Goal: Register for event/course

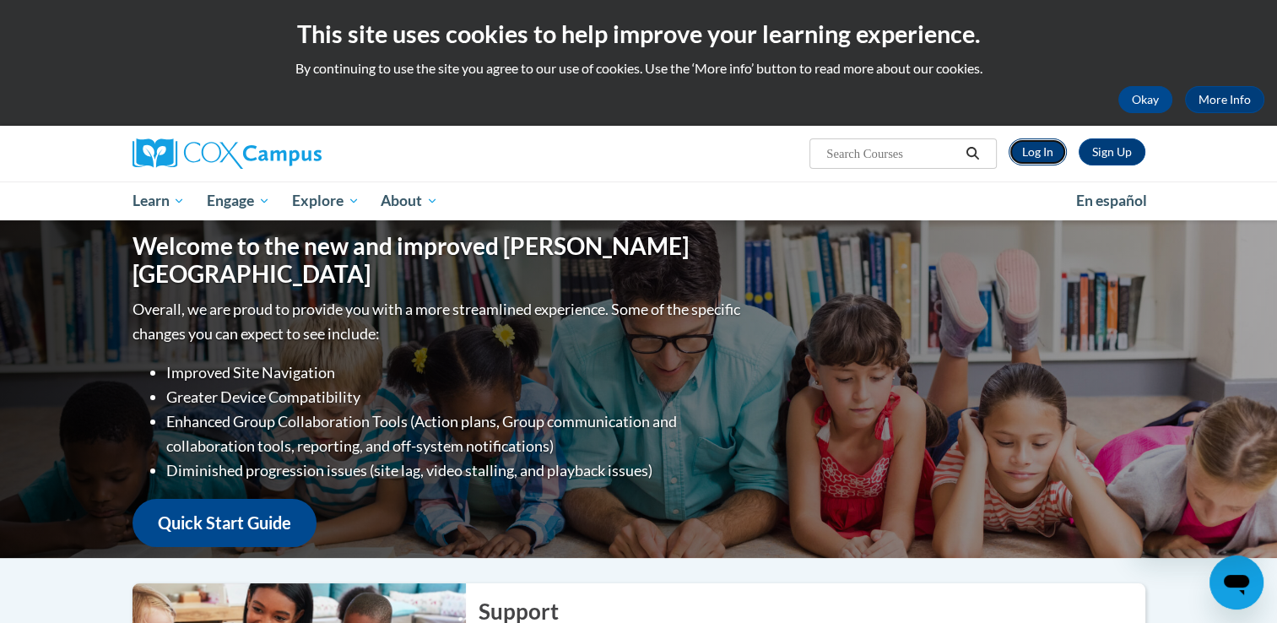
click at [1035, 156] on link "Log In" at bounding box center [1037, 151] width 58 height 27
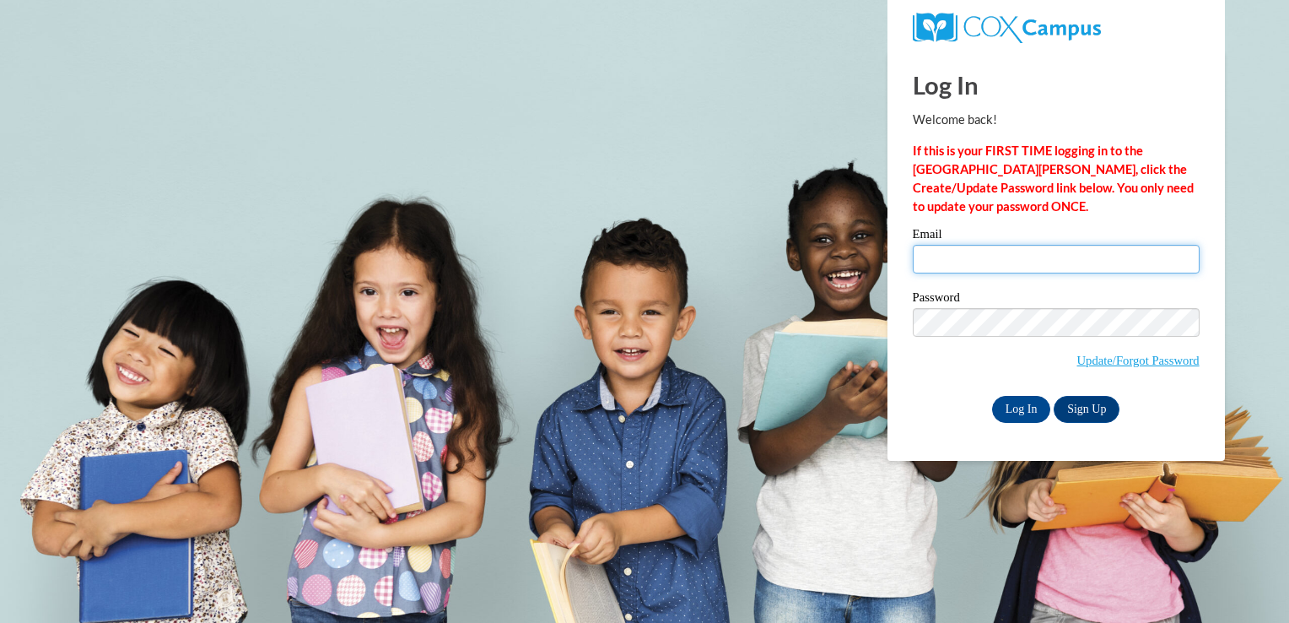
click at [1036, 251] on input "Email" at bounding box center [1056, 259] width 287 height 29
type input "[EMAIL_ADDRESS][DOMAIN_NAME]"
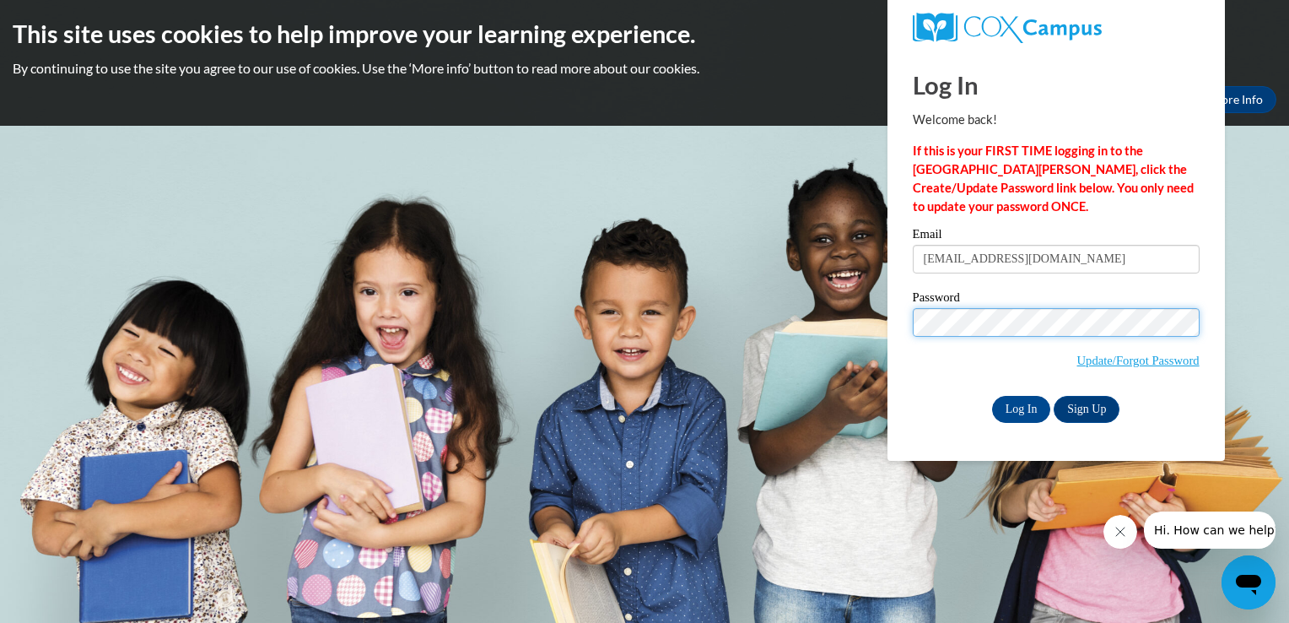
click at [992, 396] on input "Log In" at bounding box center [1021, 409] width 59 height 27
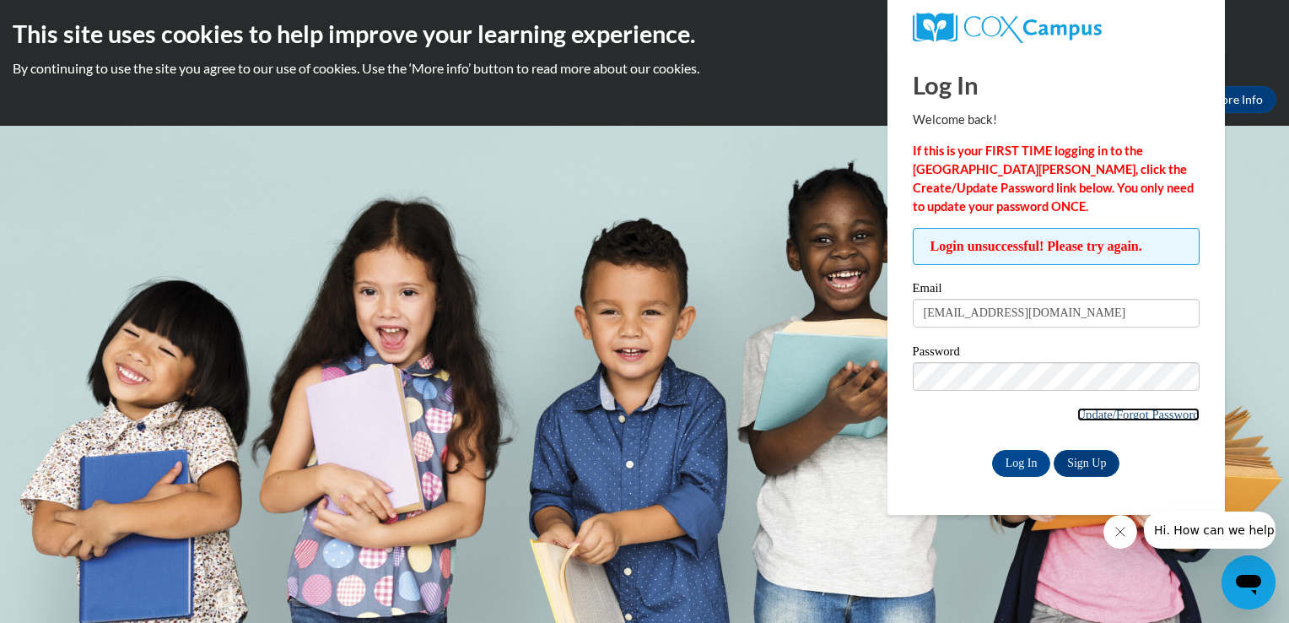
click at [1112, 412] on link "Update/Forgot Password" at bounding box center [1139, 415] width 122 height 14
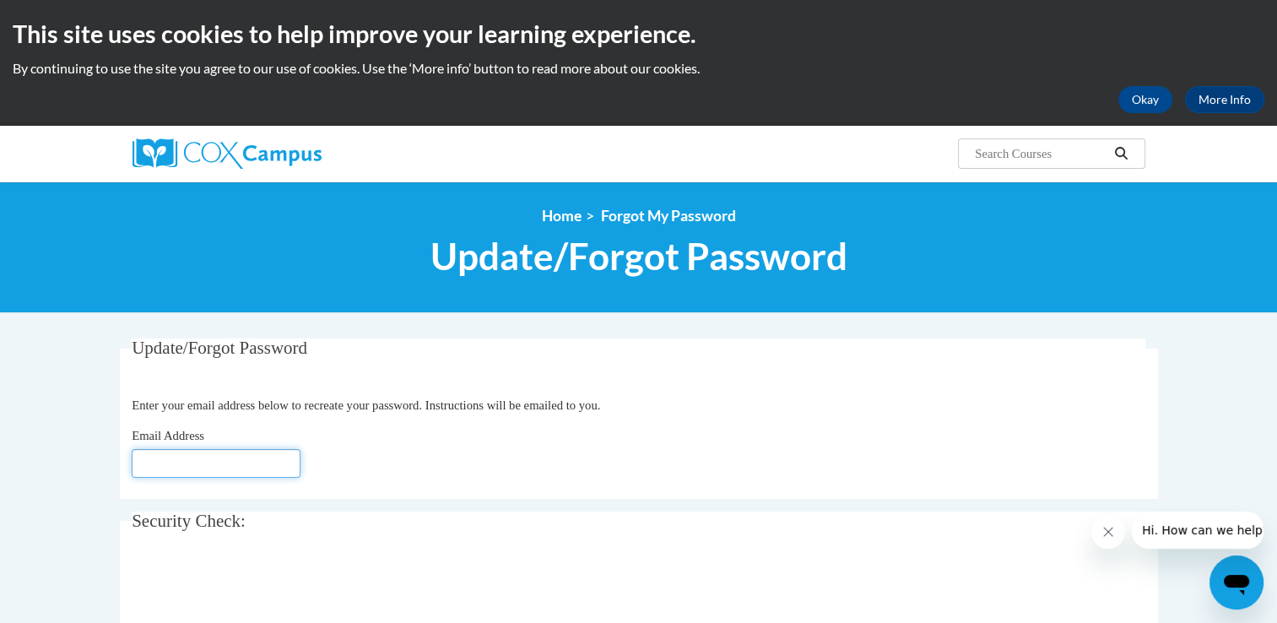
click at [153, 464] on input "Email Address" at bounding box center [216, 463] width 169 height 29
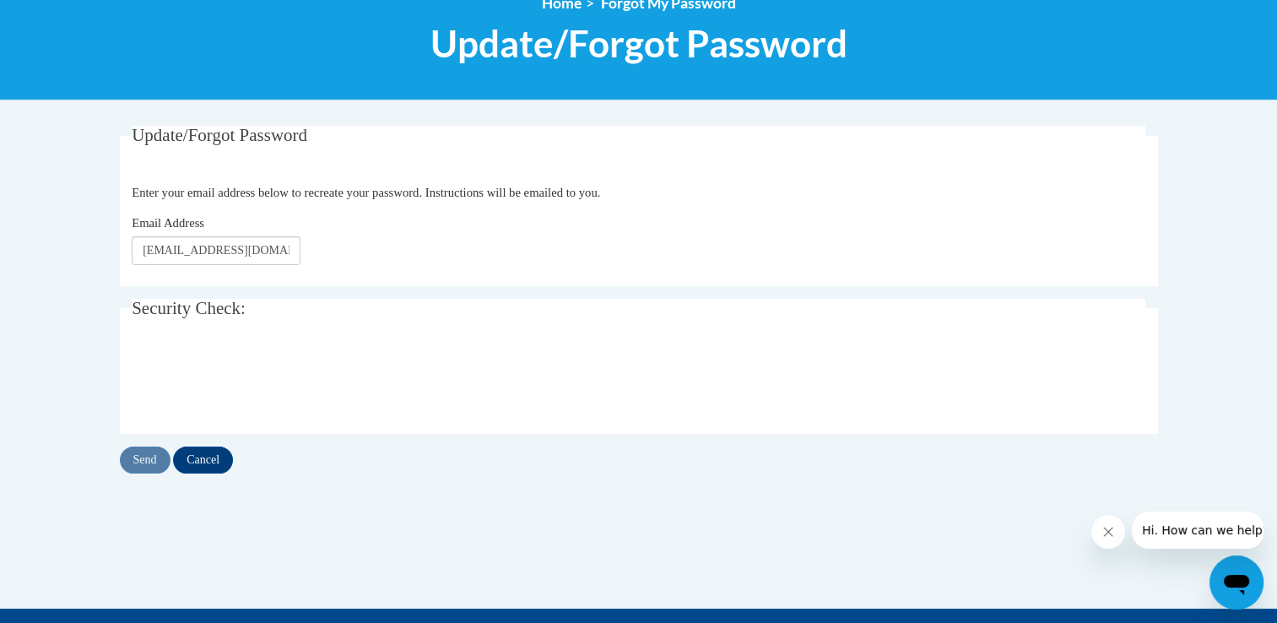
scroll to position [213, 0]
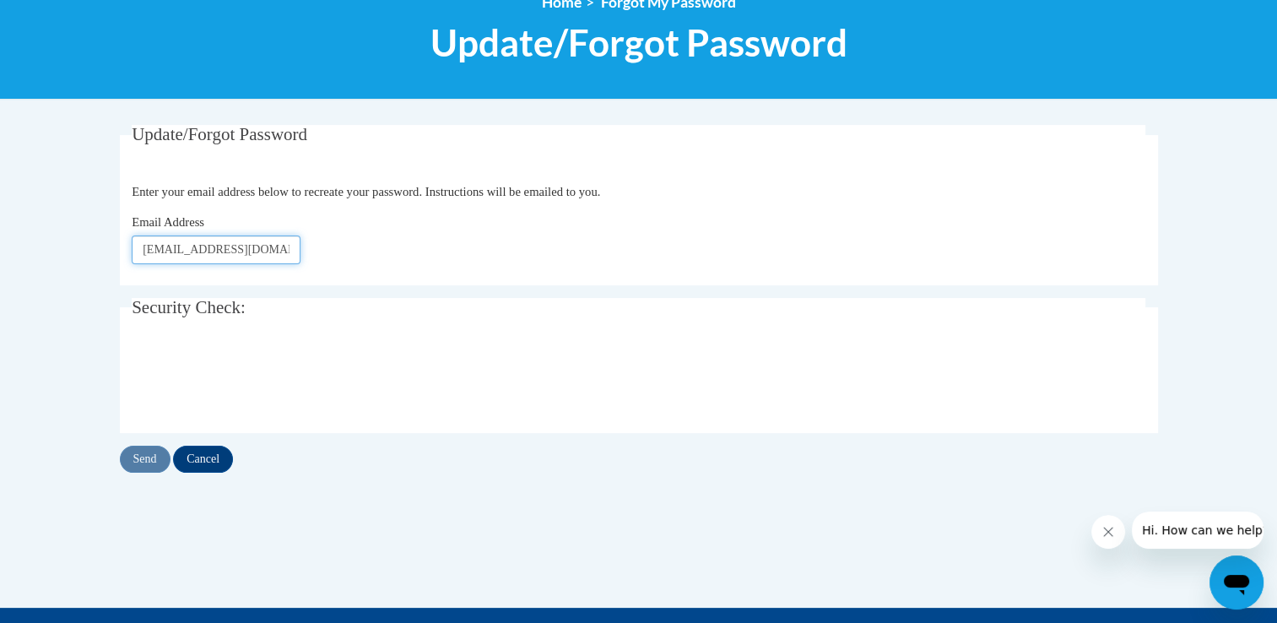
click at [246, 254] on input "[EMAIL_ADDRESS][DOMAIN_NAME]" at bounding box center [216, 249] width 169 height 29
type input "[EMAIL_ADDRESS][DOMAIN_NAME]"
click at [370, 215] on div "Email Address sydneynataliawhite@gmail.com" at bounding box center [638, 238] width 1013 height 51
click at [144, 463] on input "Send" at bounding box center [145, 459] width 51 height 27
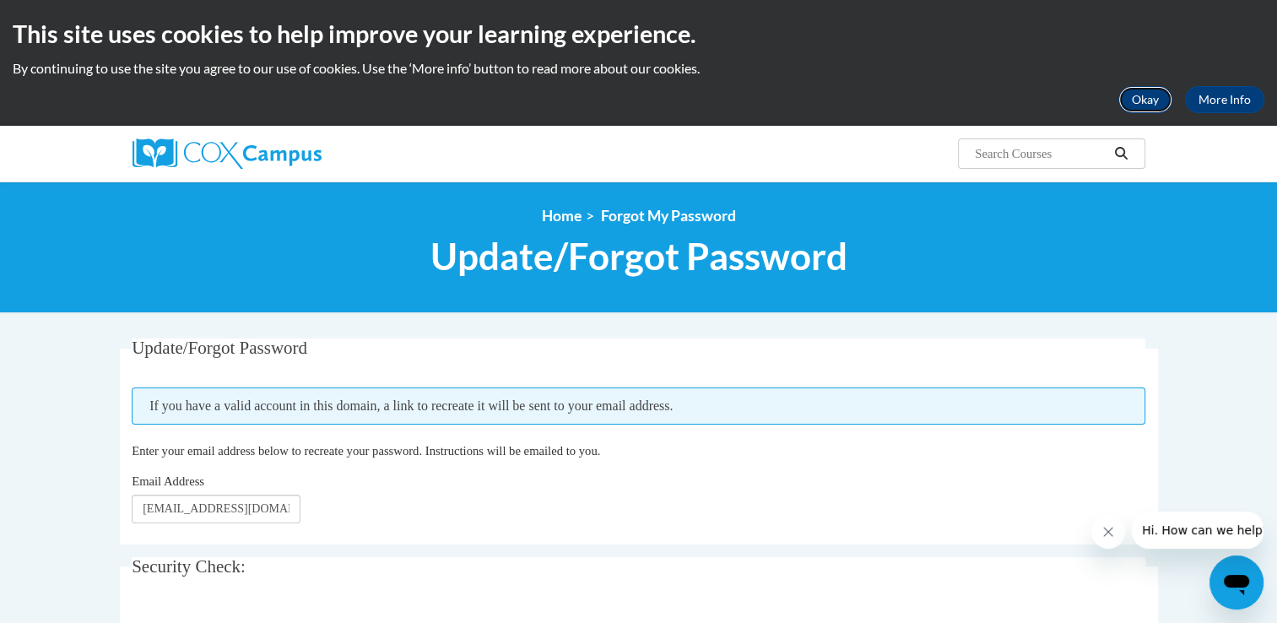
click at [1170, 106] on button "Okay" at bounding box center [1145, 99] width 54 height 27
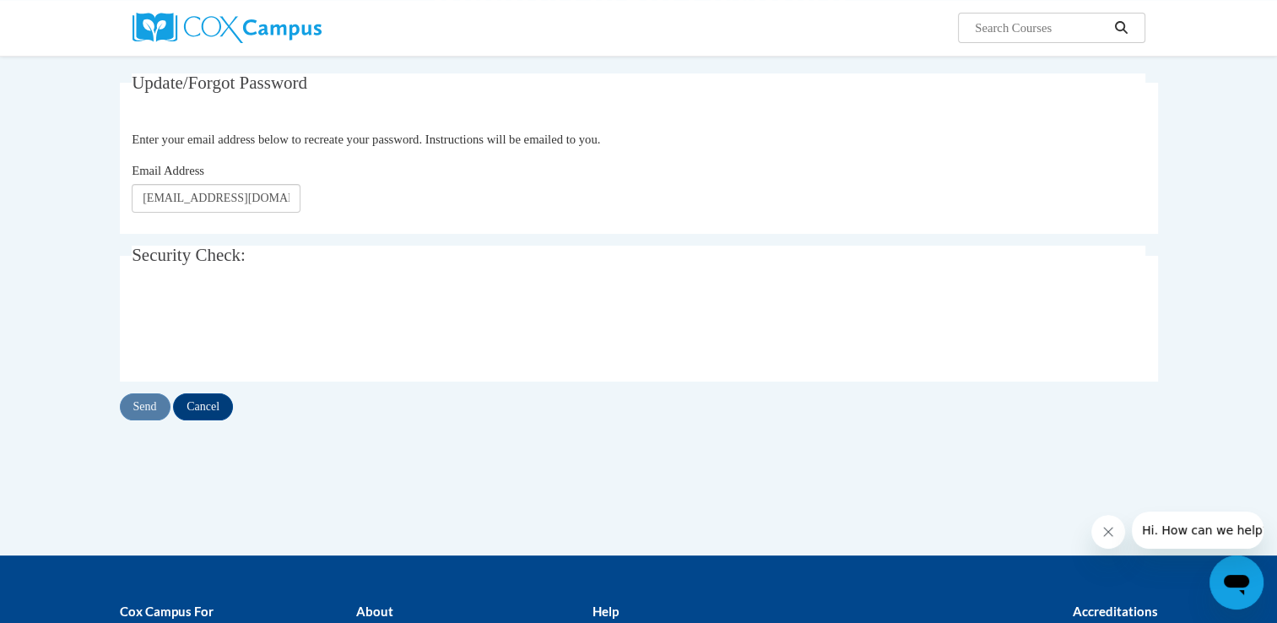
scroll to position [143, 0]
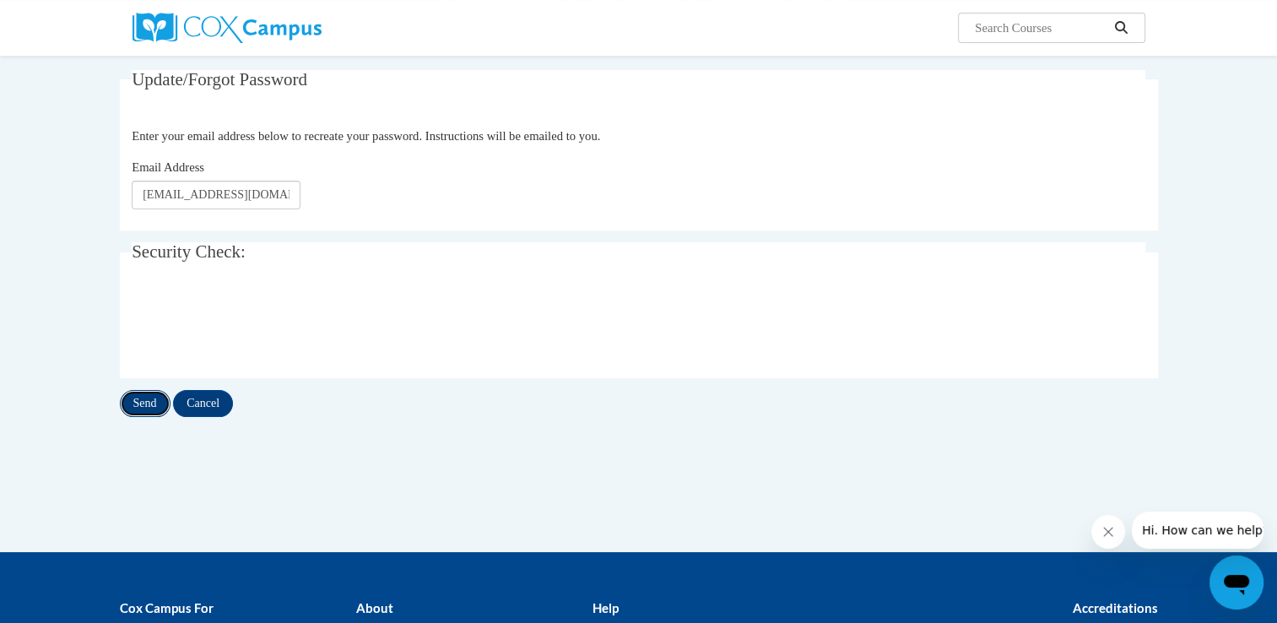
click at [125, 411] on input "Send" at bounding box center [145, 403] width 51 height 27
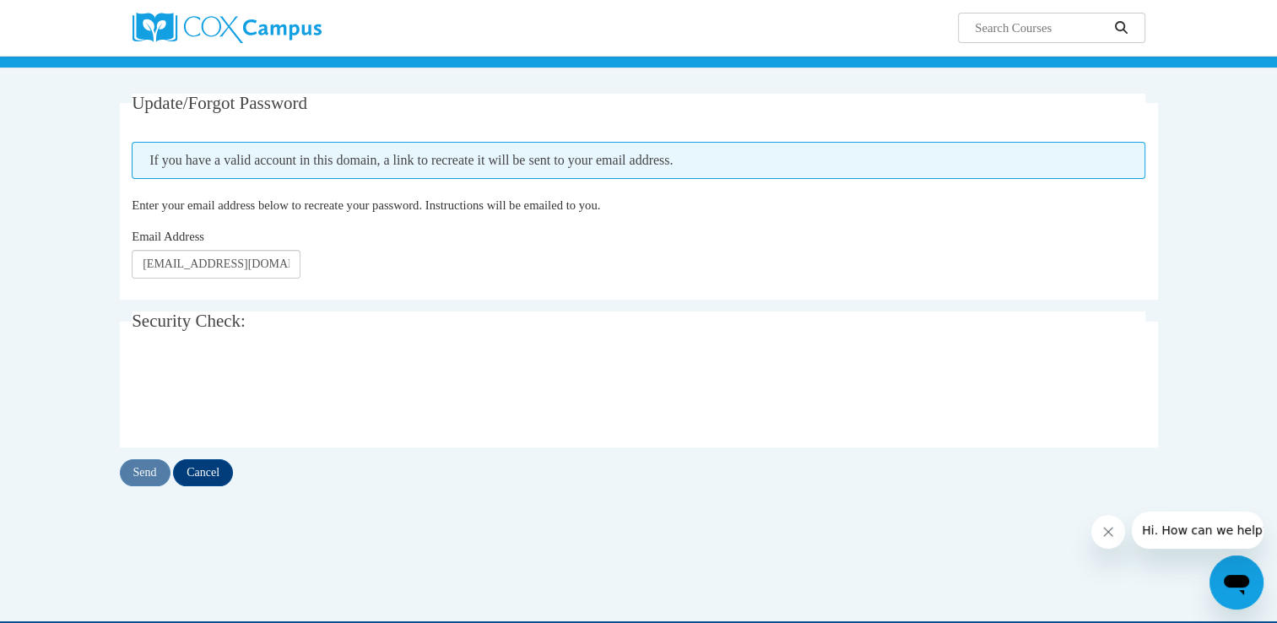
scroll to position [165, 0]
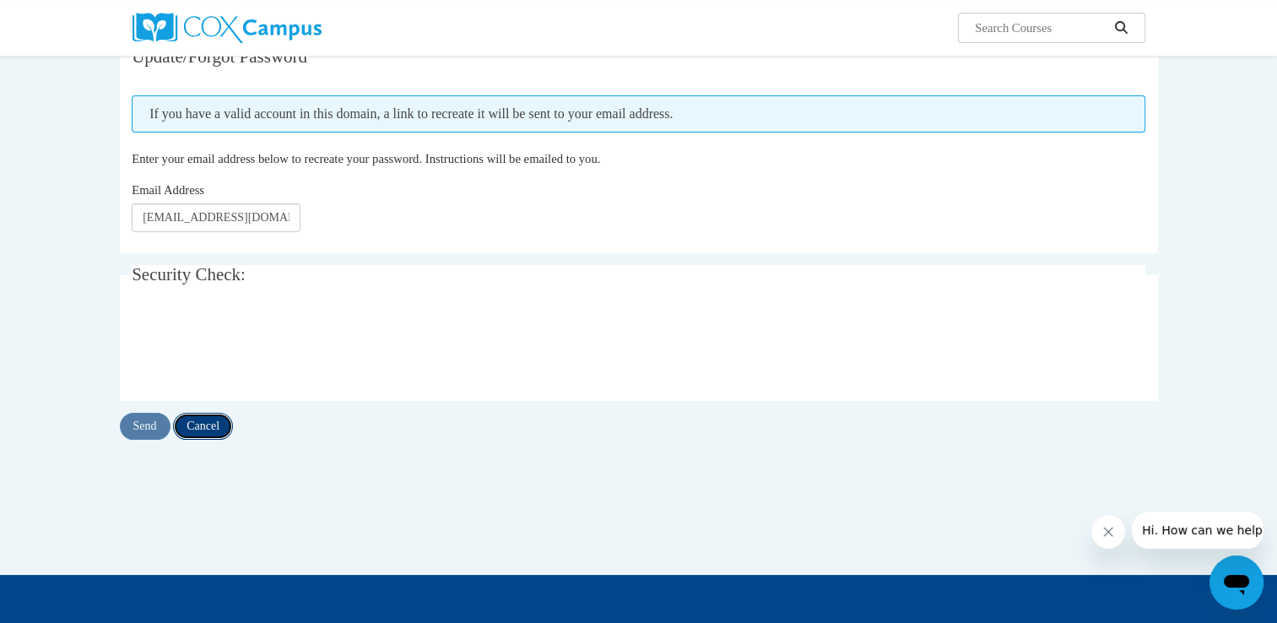
click at [202, 427] on input "Cancel" at bounding box center [203, 426] width 60 height 27
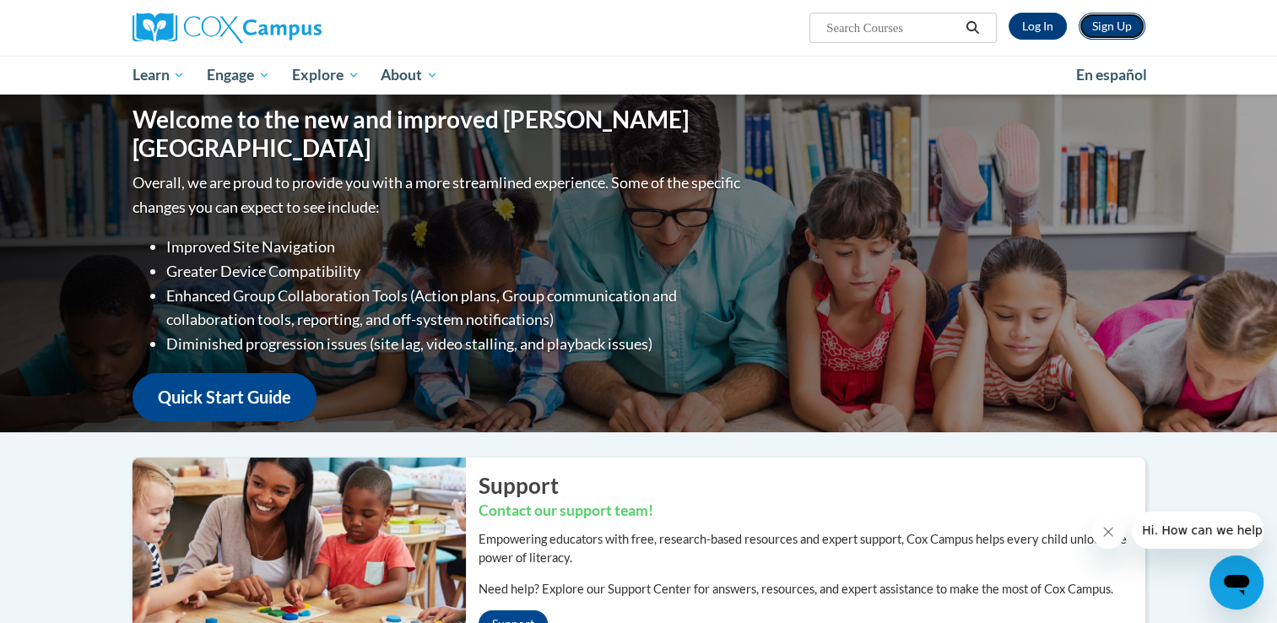
click at [1108, 23] on link "Sign Up" at bounding box center [1111, 26] width 67 height 27
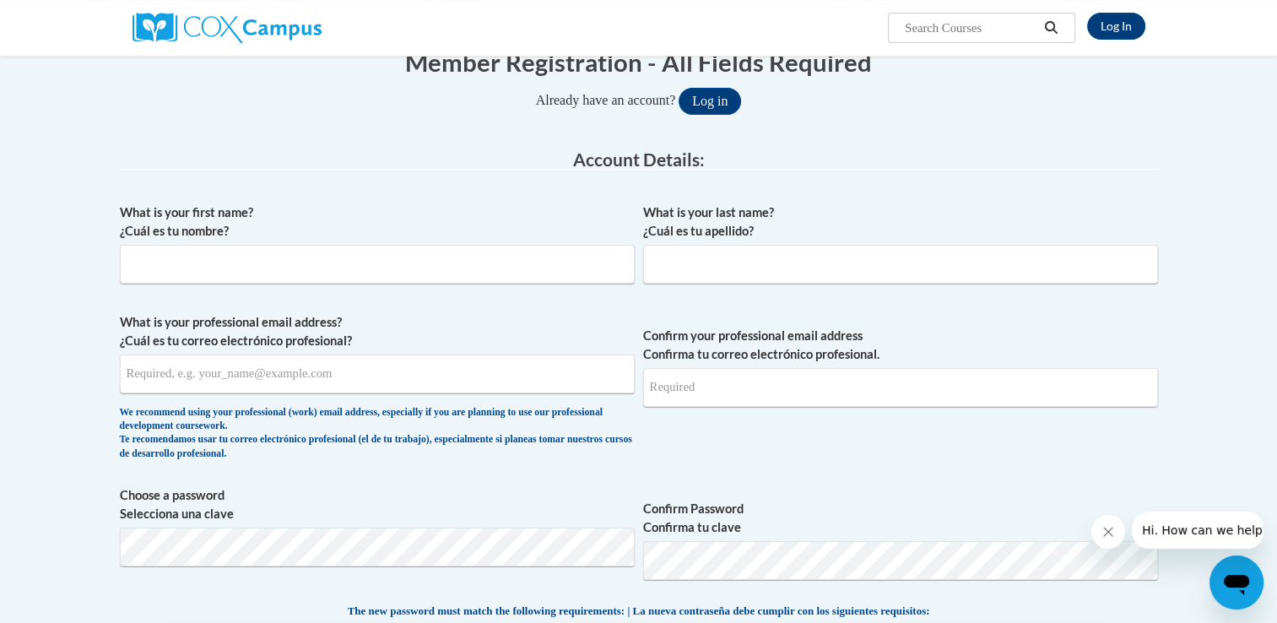
scroll to position [257, 0]
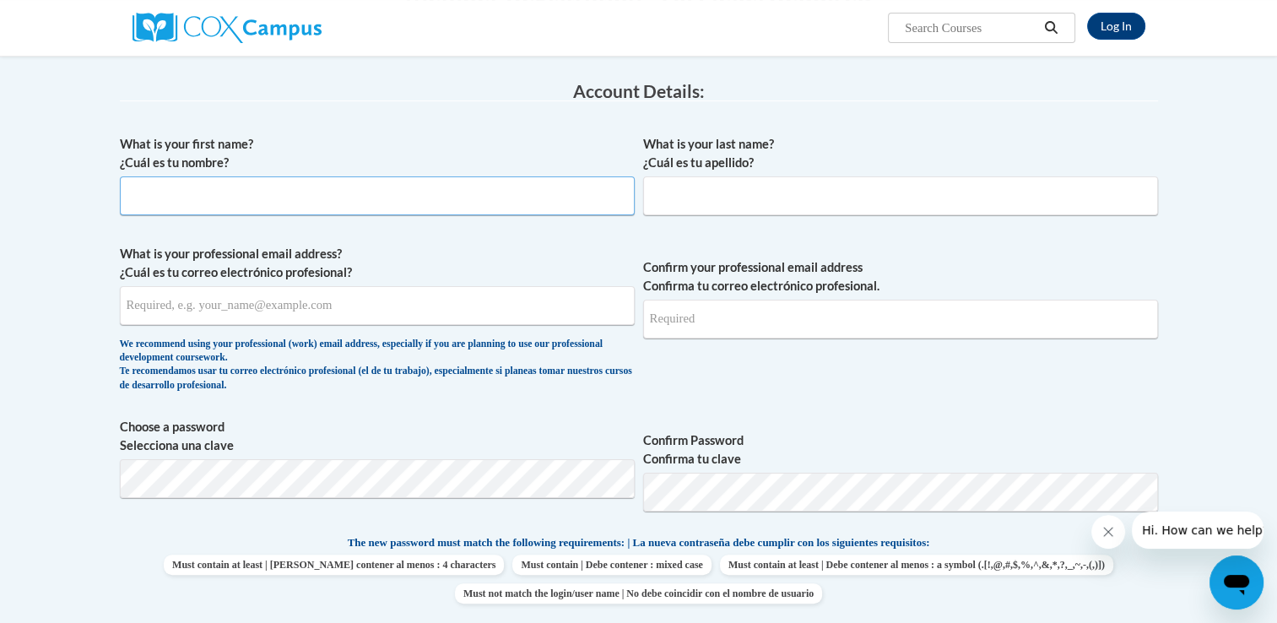
click at [574, 204] on input "What is your first name? ¿Cuál es tu nombre?" at bounding box center [377, 195] width 515 height 39
type input "[GEOGRAPHIC_DATA]"
type input "[PERSON_NAME]"
type input "[EMAIL_ADDRESS][DOMAIN_NAME]"
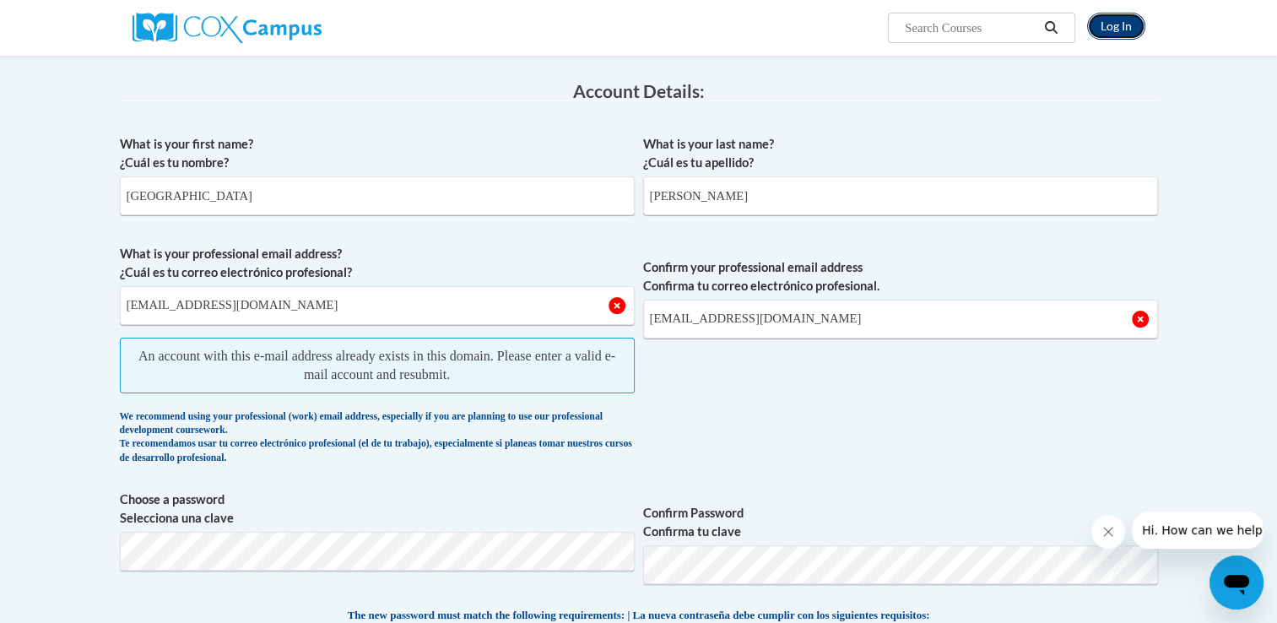
click at [1100, 24] on link "Log In" at bounding box center [1116, 26] width 58 height 27
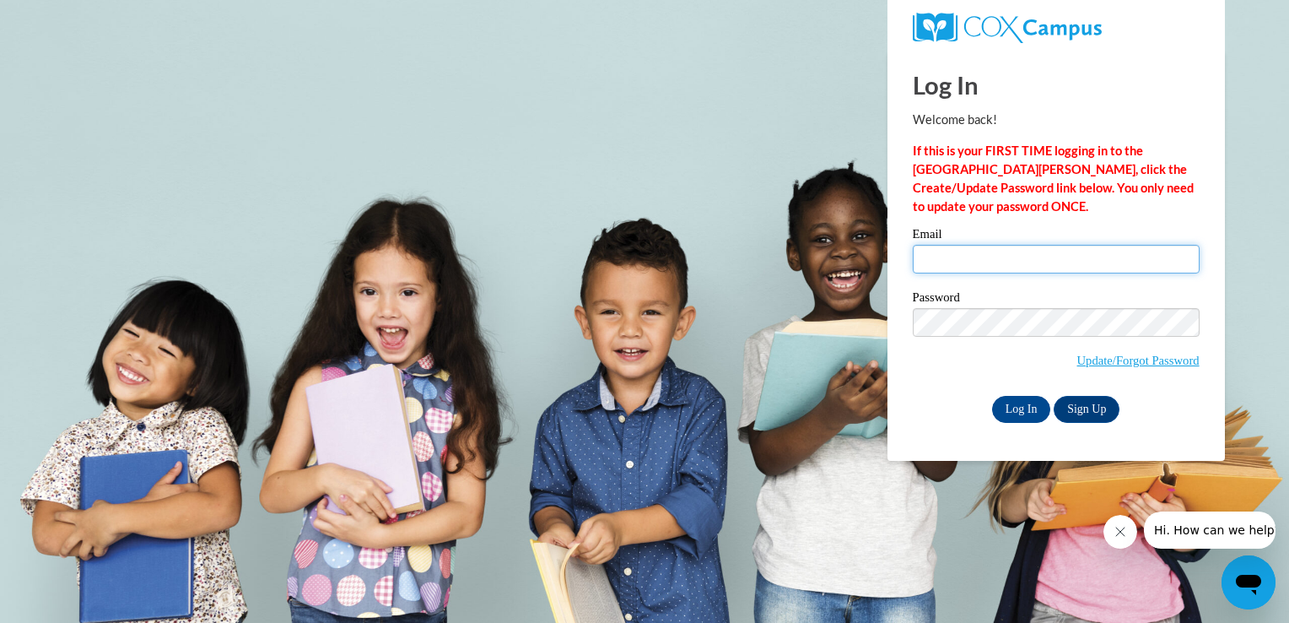
click at [1055, 245] on input "Email" at bounding box center [1056, 259] width 287 height 29
type input "sydneynataliawhite@gmail.com"
click body "Log In Welcome back! If this is your FIRST TIME logging in to the NEW Cox Campu…"
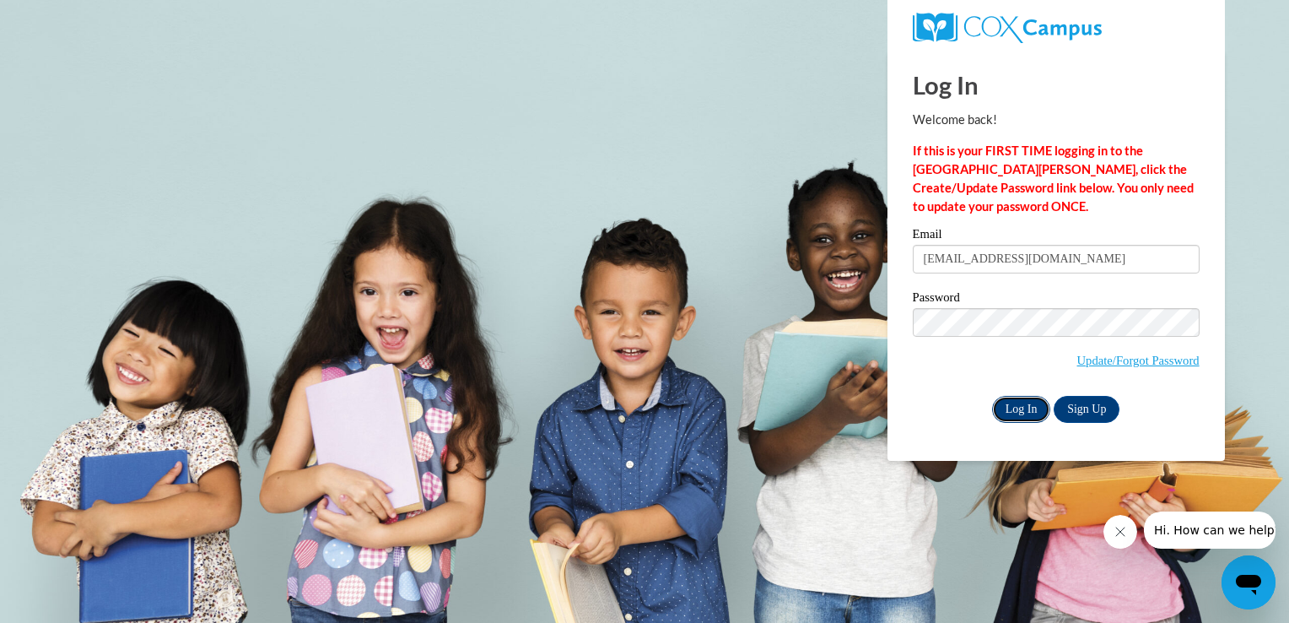
click input "Log In"
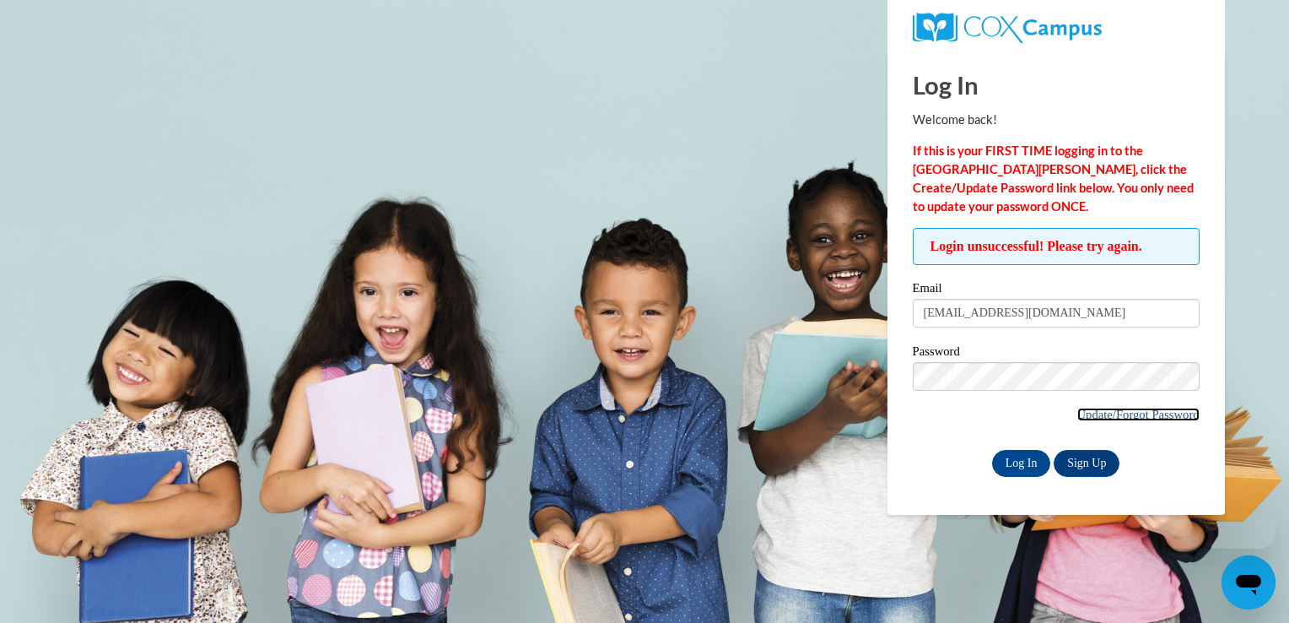
click at [1145, 410] on link "Update/Forgot Password" at bounding box center [1139, 415] width 122 height 14
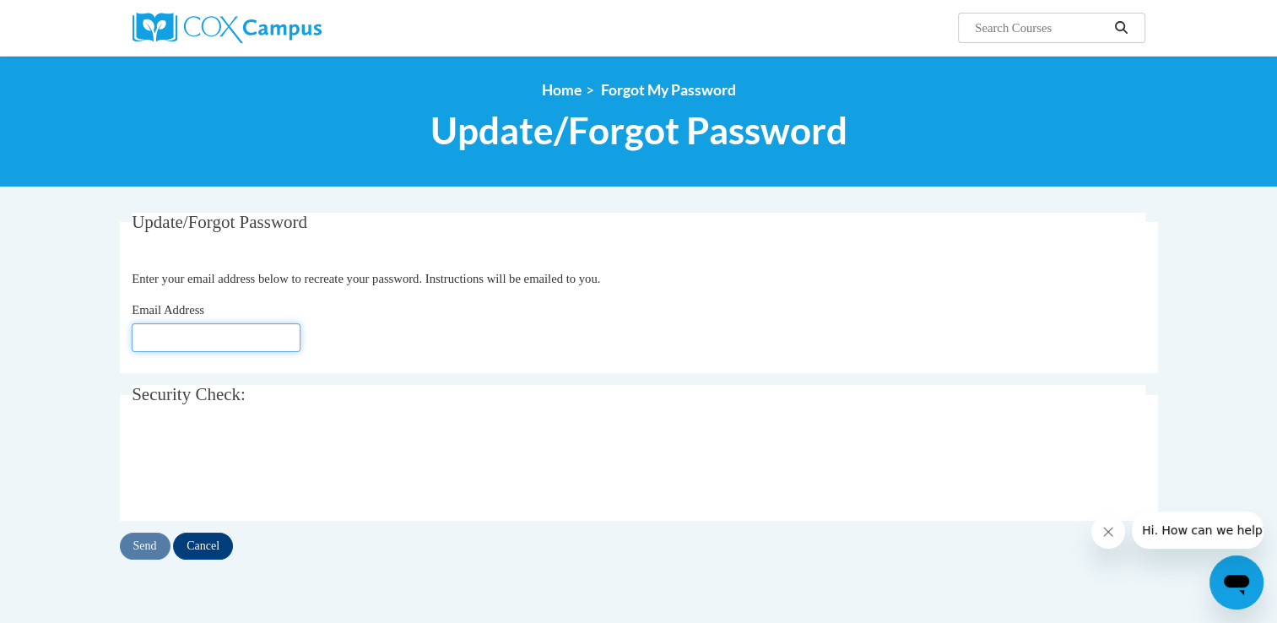
click at [204, 329] on input "Email Address" at bounding box center [216, 337] width 169 height 29
type input "[EMAIL_ADDRESS][DOMAIN_NAME]"
click at [473, 308] on div "Email Address sydneynataliawhite@gmail.com" at bounding box center [638, 325] width 1013 height 51
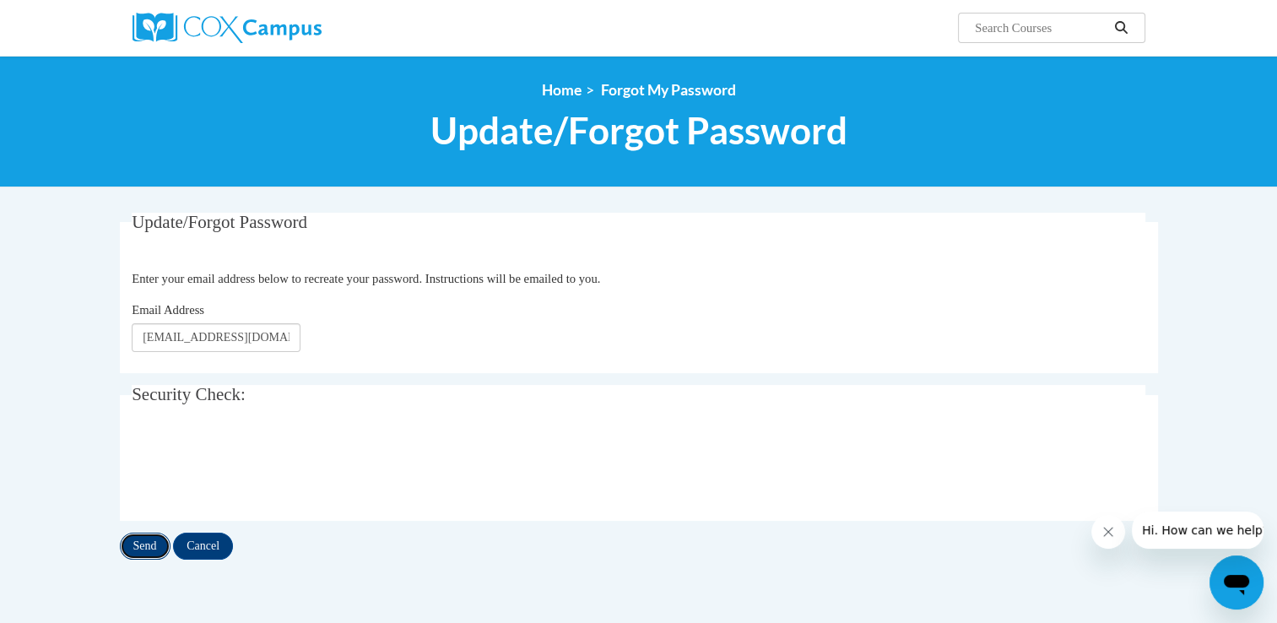
click at [142, 539] on input "Send" at bounding box center [145, 545] width 51 height 27
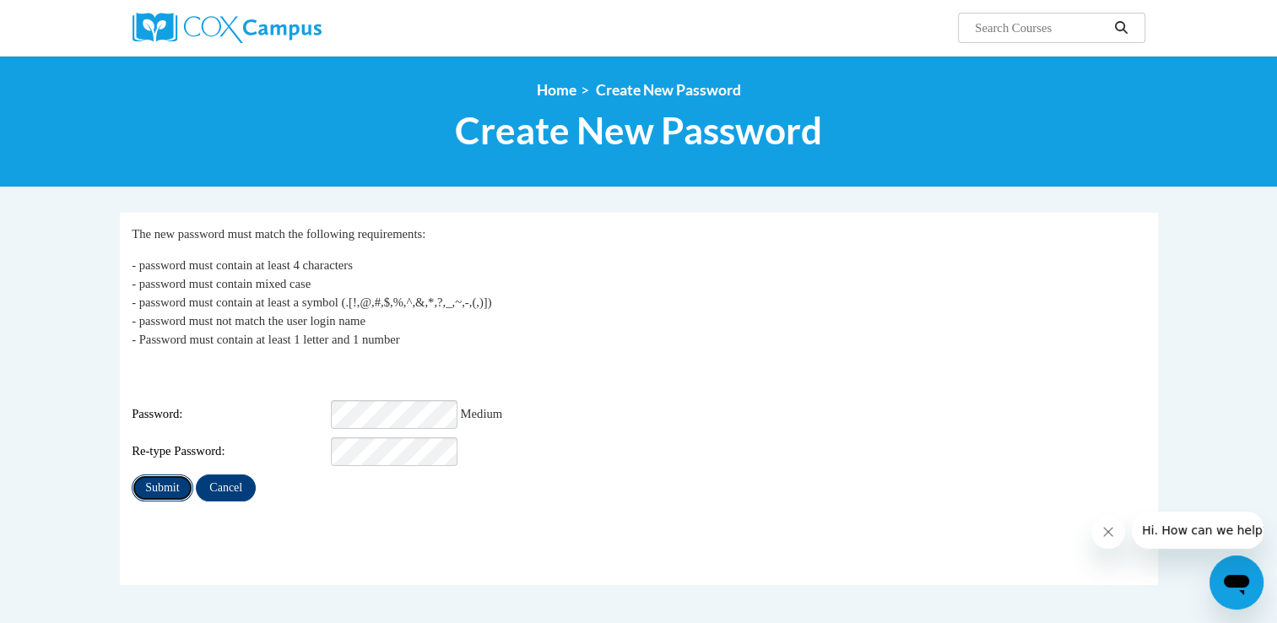
click at [170, 479] on input "Submit" at bounding box center [162, 487] width 61 height 27
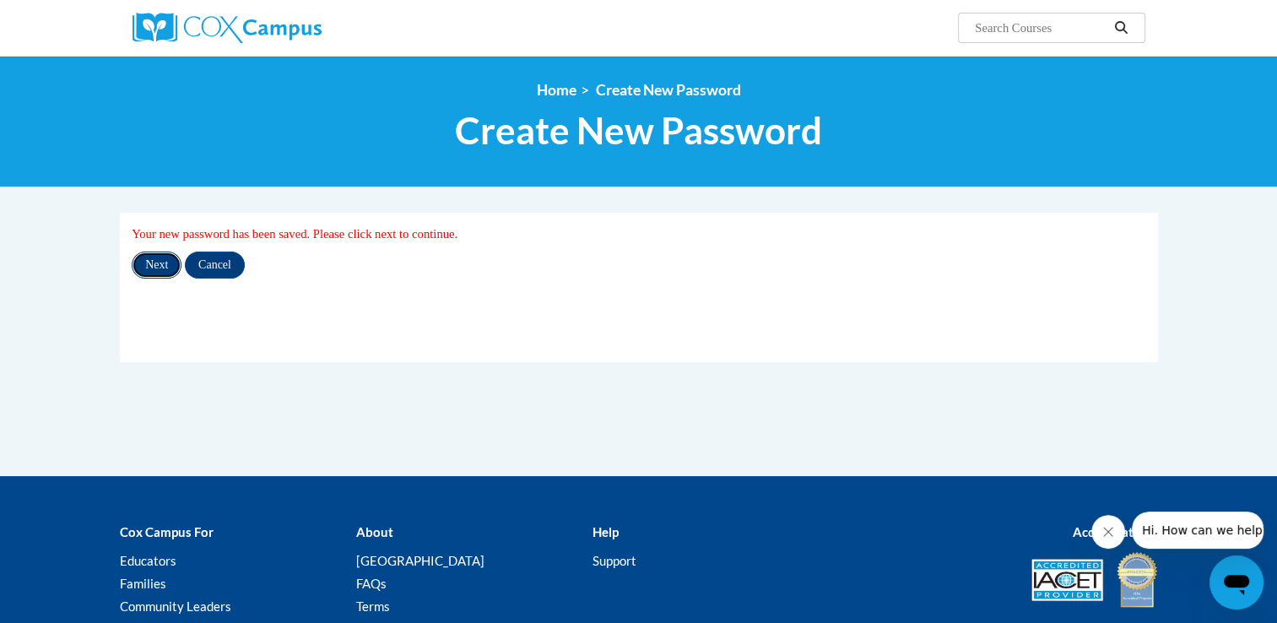
click at [154, 266] on input "Next" at bounding box center [157, 264] width 50 height 27
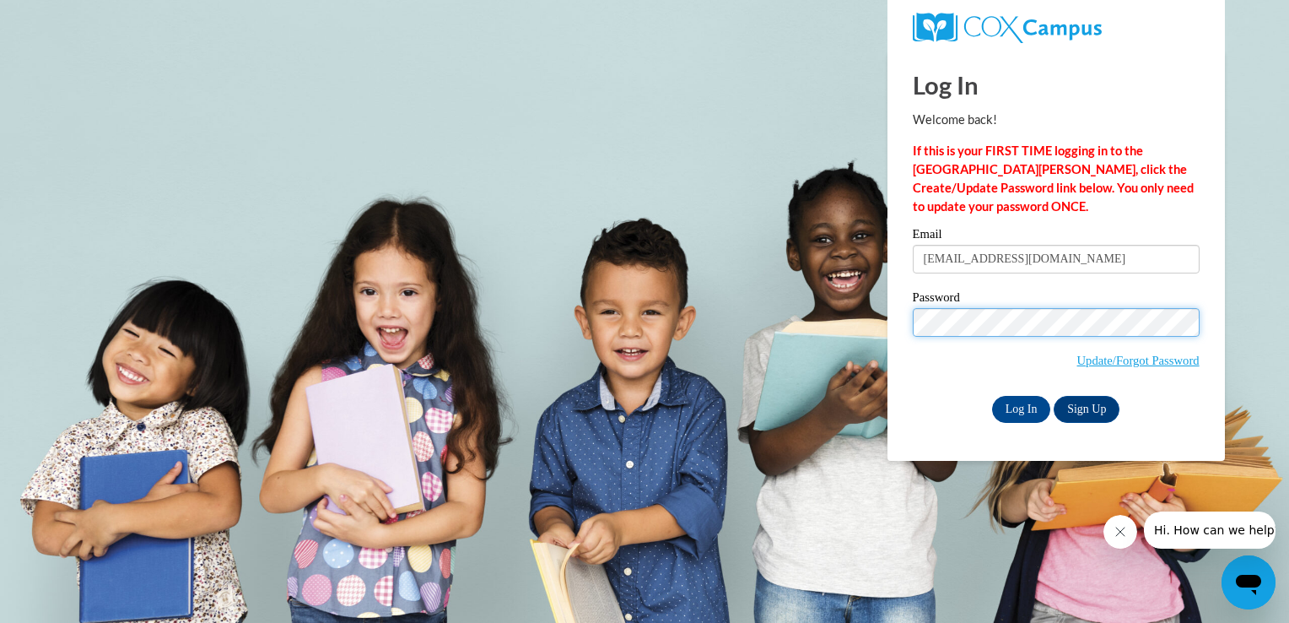
click at [992, 396] on input "Log In" at bounding box center [1021, 409] width 59 height 27
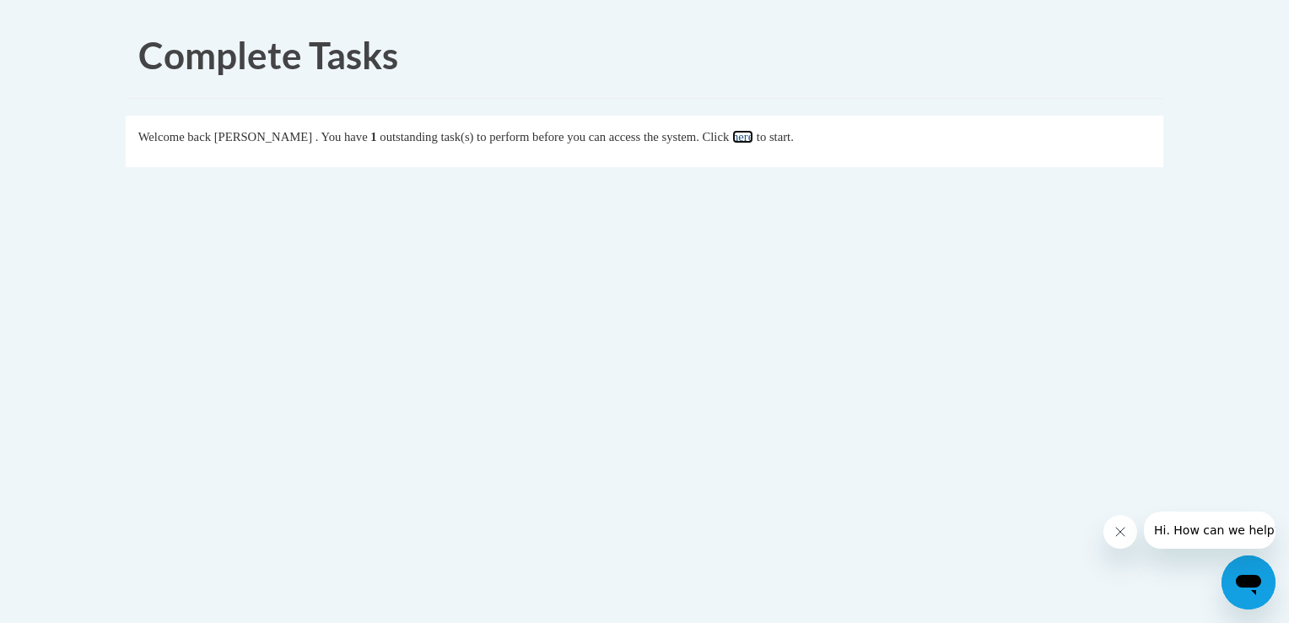
click at [754, 139] on link "here" at bounding box center [742, 137] width 21 height 14
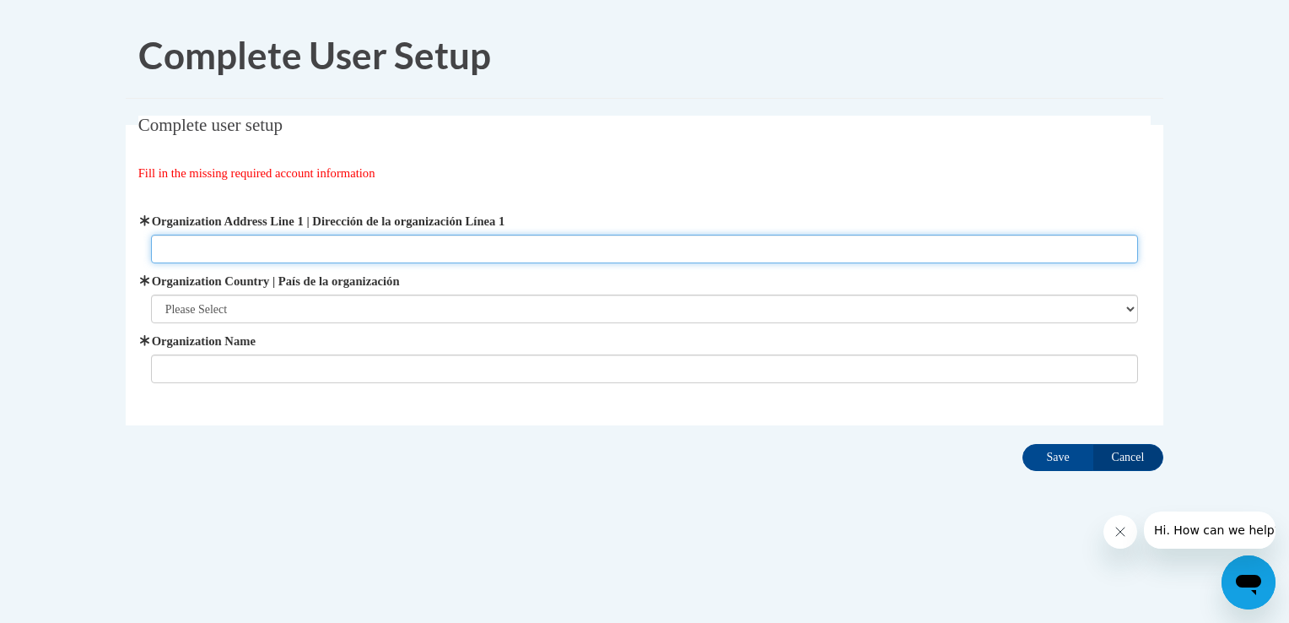
click at [571, 238] on input "Organization Address Line 1 | Dirección de la organización Línea 1" at bounding box center [645, 249] width 988 height 29
type input "[STREET_ADDRESS]"
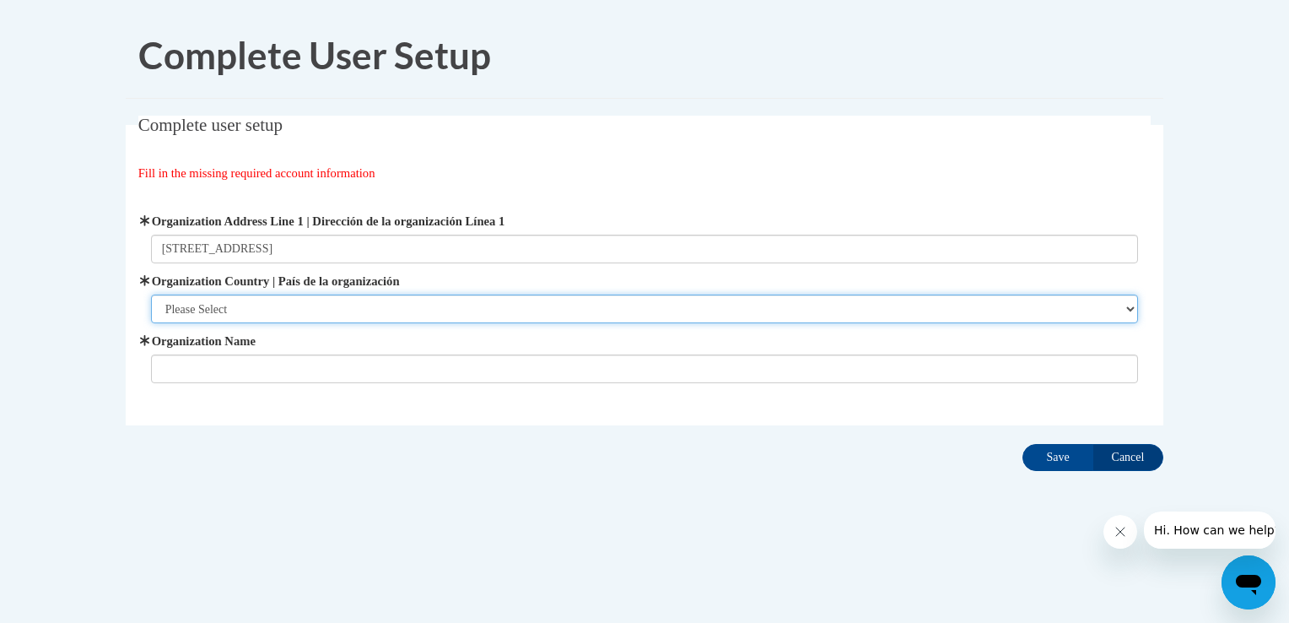
click at [532, 302] on select "Please Select [GEOGRAPHIC_DATA] | [GEOGRAPHIC_DATA] Outside of [GEOGRAPHIC_DATA…" at bounding box center [645, 309] width 988 height 29
select select "ad49bcad-a171-4b2e-b99c-48b446064914"
click at [151, 295] on select "Please Select [GEOGRAPHIC_DATA] | [GEOGRAPHIC_DATA] Outside of [GEOGRAPHIC_DATA…" at bounding box center [645, 309] width 988 height 29
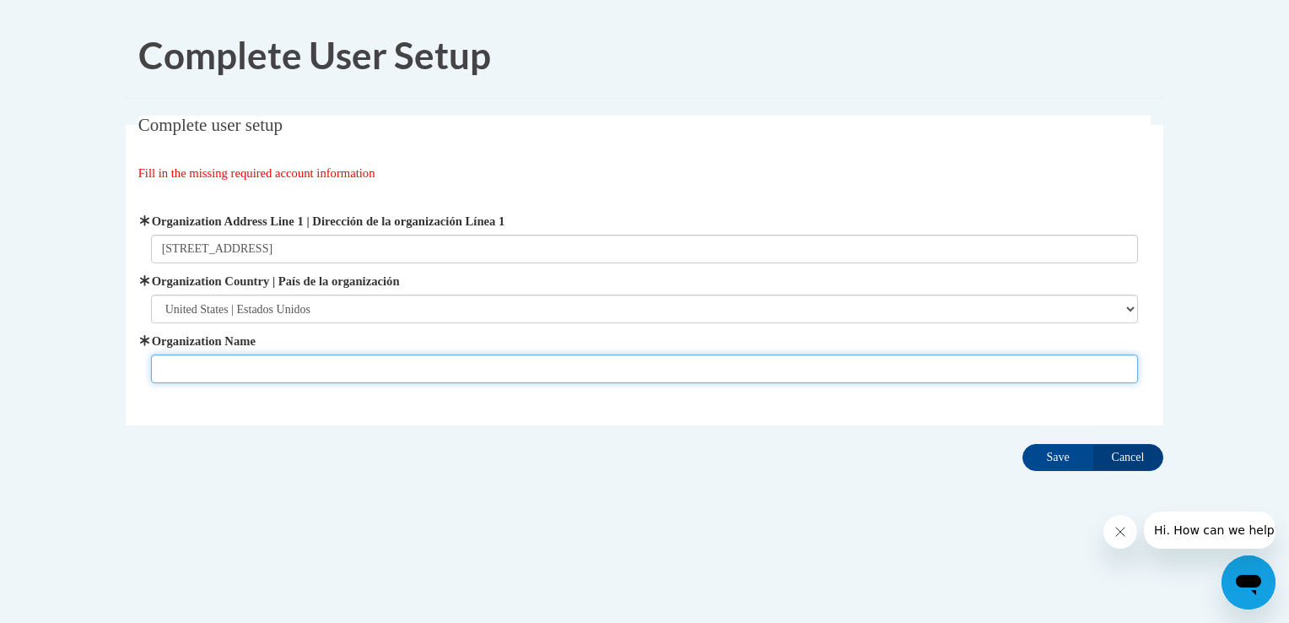
click at [446, 363] on input "Organization Name" at bounding box center [645, 368] width 988 height 29
click at [1023, 444] on input "Save" at bounding box center [1058, 457] width 71 height 27
type input "The [PERSON_NAME][GEOGRAPHIC_DATA]-"
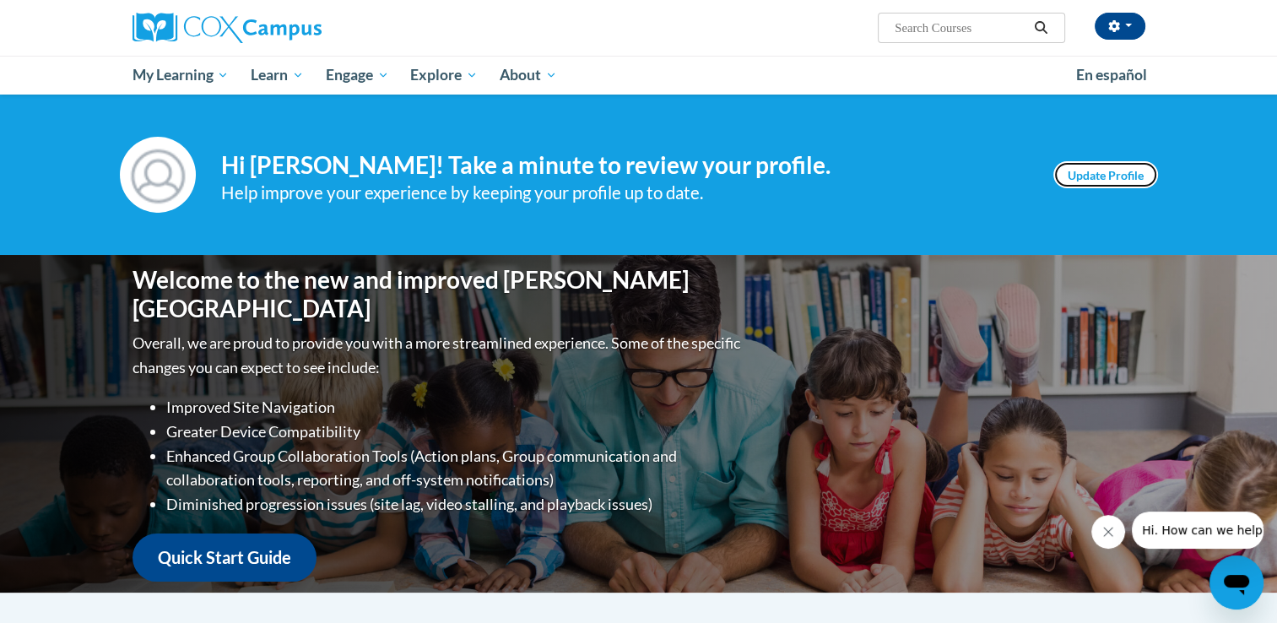
click at [1091, 178] on link "Update Profile" at bounding box center [1105, 174] width 105 height 27
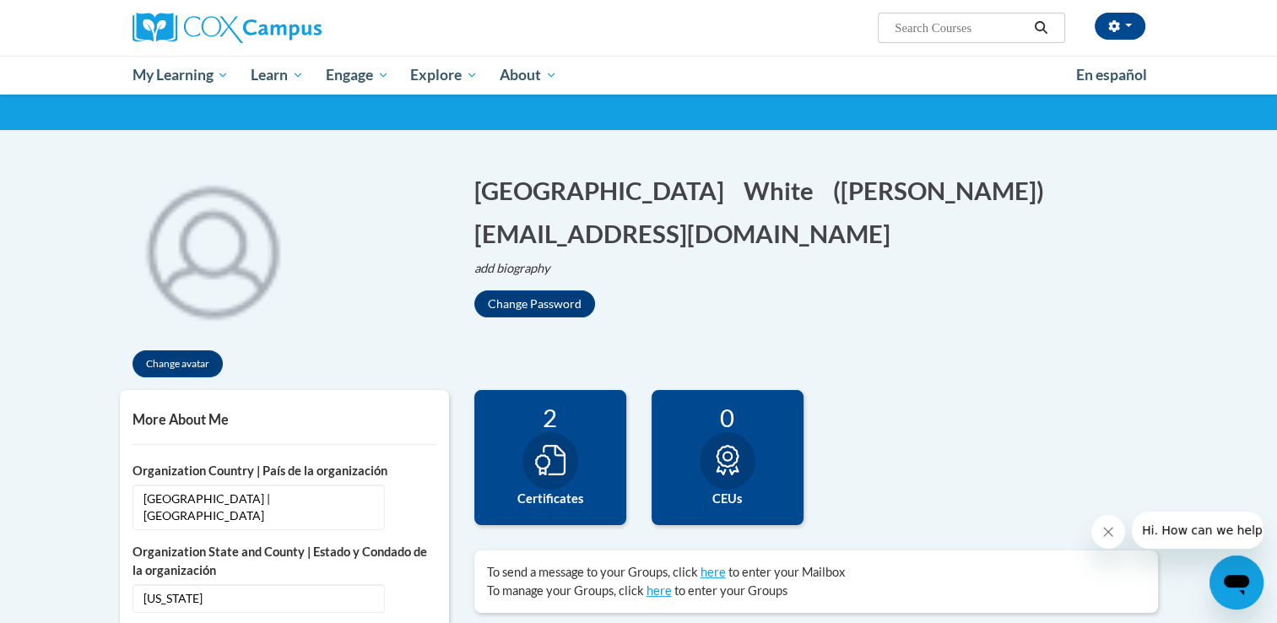
scroll to position [91, 0]
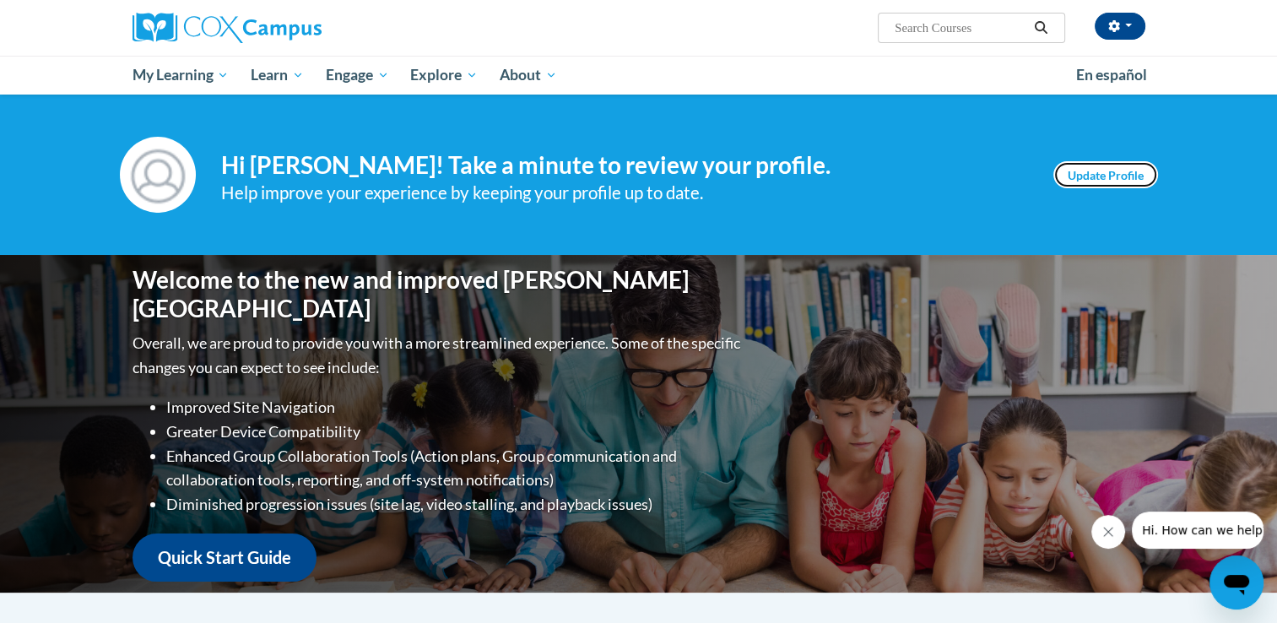
click at [1088, 174] on link "Update Profile" at bounding box center [1105, 174] width 105 height 27
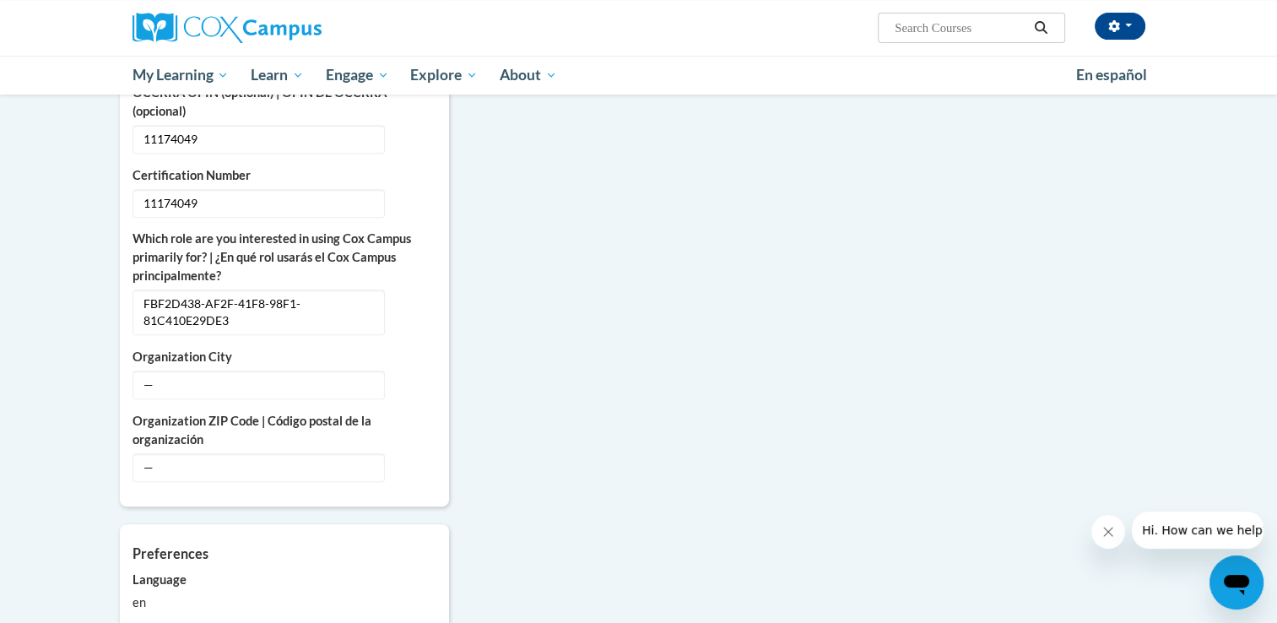
scroll to position [721, 0]
click at [260, 369] on span "—" at bounding box center [258, 383] width 252 height 29
click at [420, 376] on icon "Custom profile fields" at bounding box center [417, 382] width 12 height 12
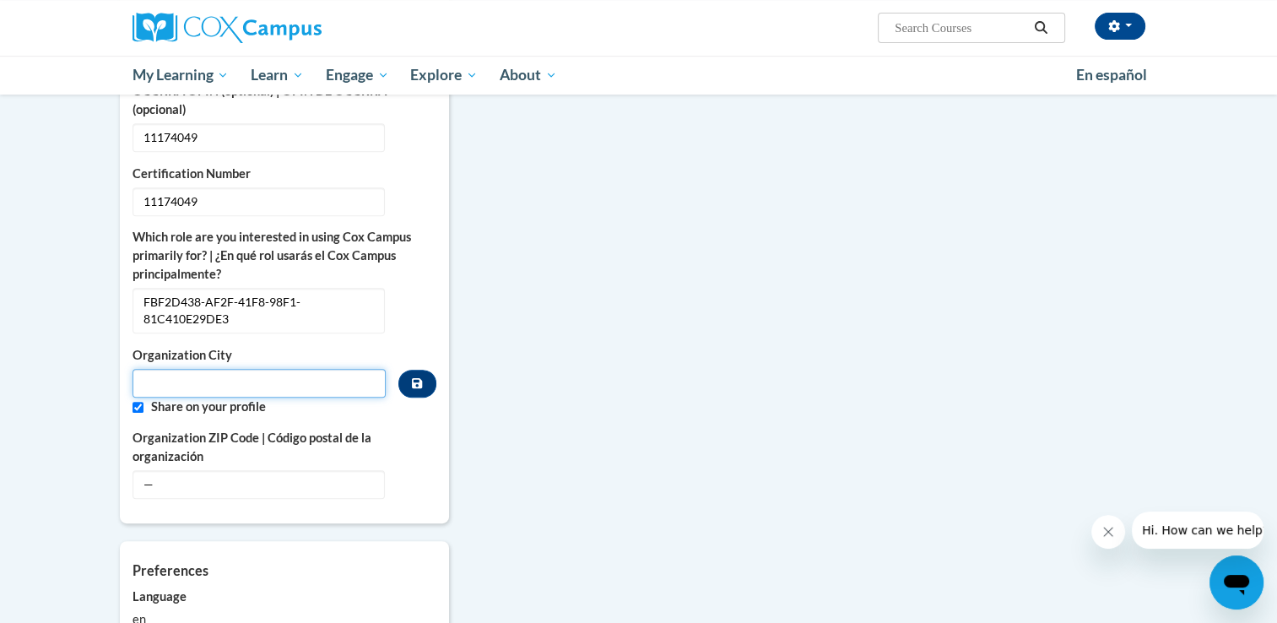
click at [295, 370] on input "Metadata input" at bounding box center [259, 383] width 254 height 29
type input "GROVE CITY"
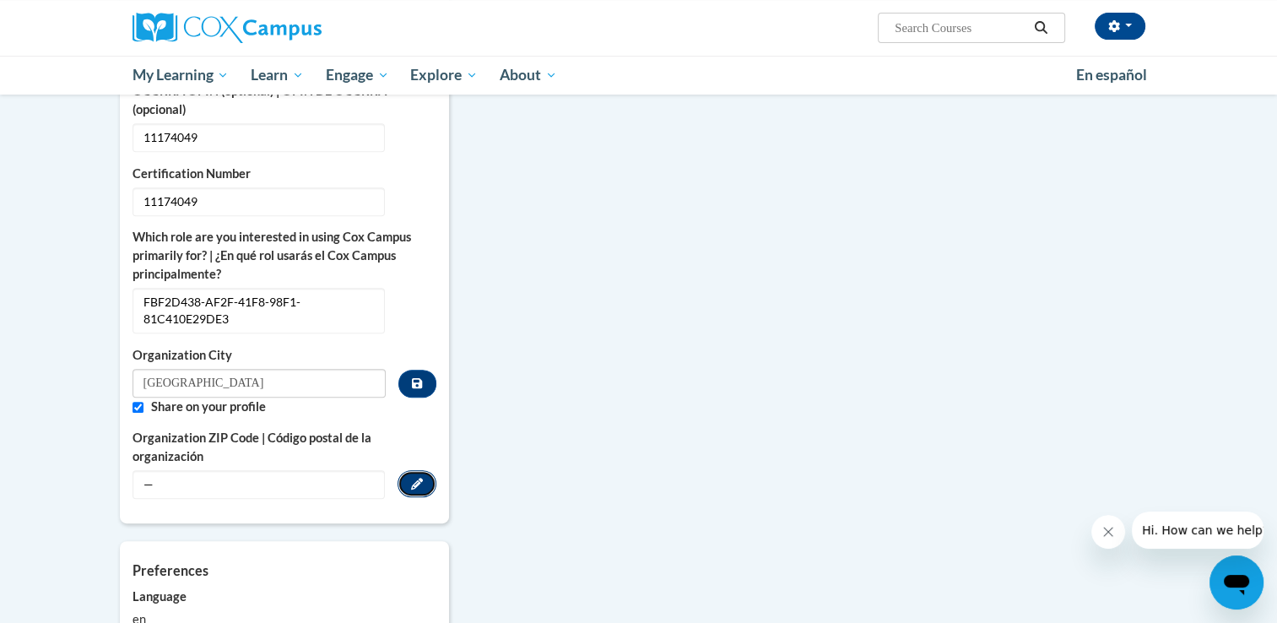
click at [413, 470] on button "Edit" at bounding box center [416, 483] width 39 height 27
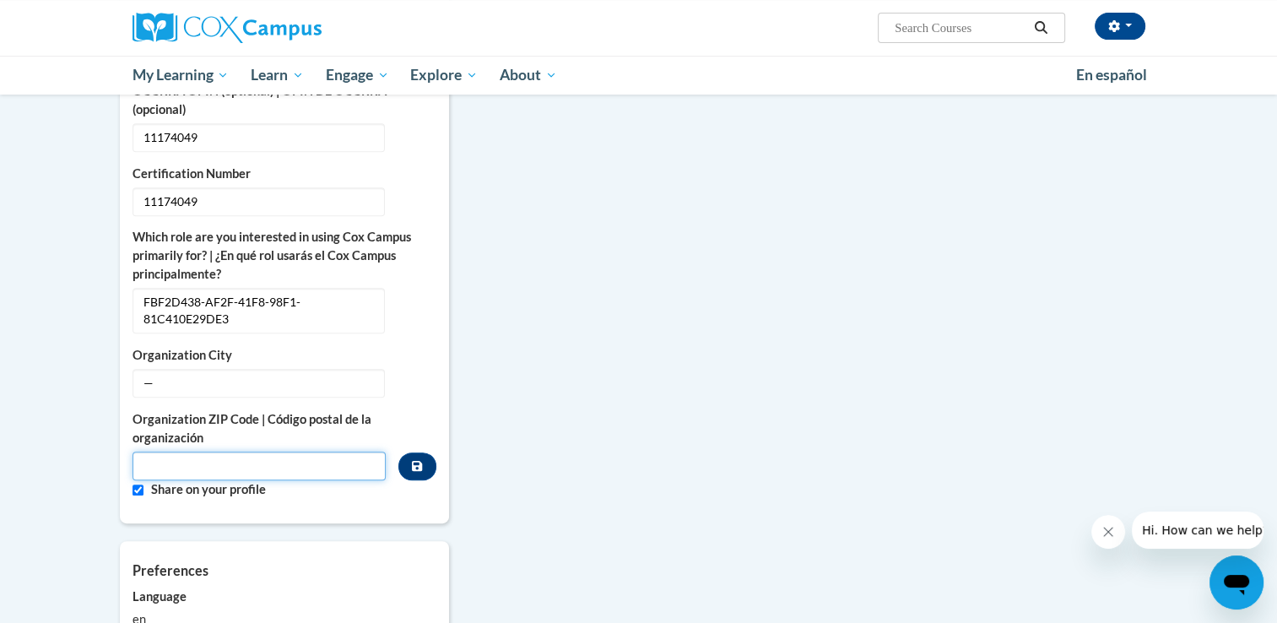
click at [314, 451] on input "Metadata input" at bounding box center [259, 465] width 254 height 29
type input "43123"
click at [516, 349] on div "More About Me Click or press to edit any of the profile fields below. Select mu…" at bounding box center [638, 312] width 1063 height 1095
click at [301, 376] on span "—" at bounding box center [258, 383] width 252 height 29
click at [435, 366] on div "More About Me Click or press to edit any of the profile fields below. Select mu…" at bounding box center [284, 144] width 329 height 759
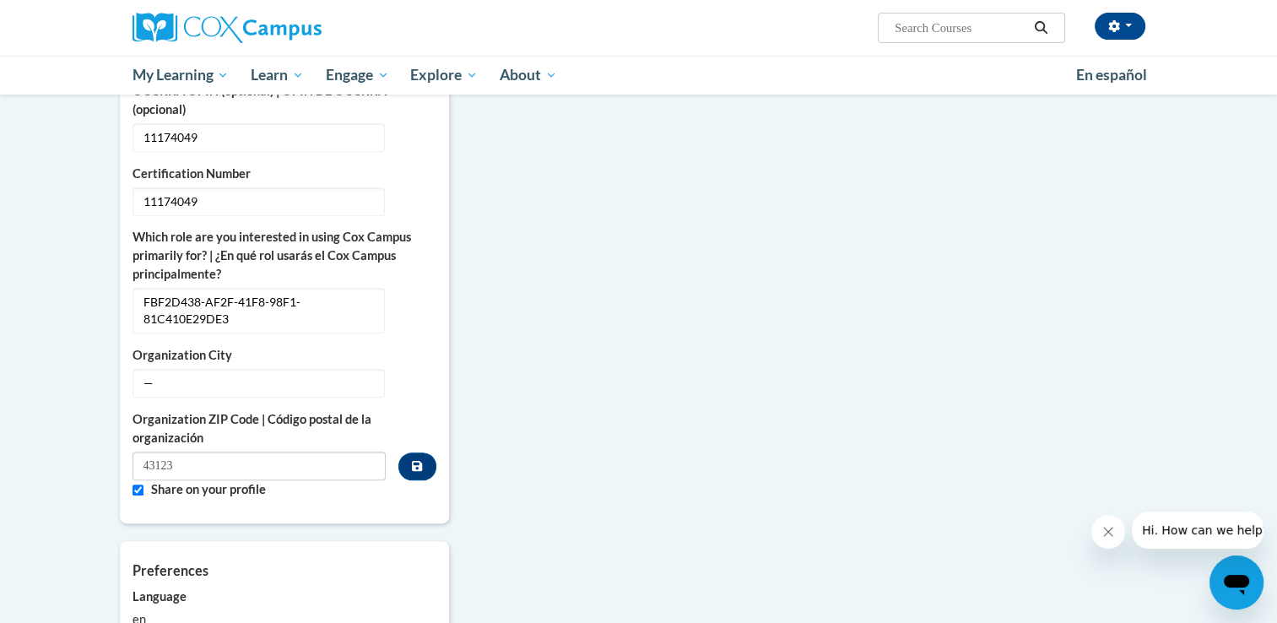
click at [432, 456] on div "Organization ZIP Code | Código postal de la organización 43123" at bounding box center [284, 445] width 304 height 70
click at [419, 460] on icon "Custom profile fields" at bounding box center [417, 466] width 10 height 12
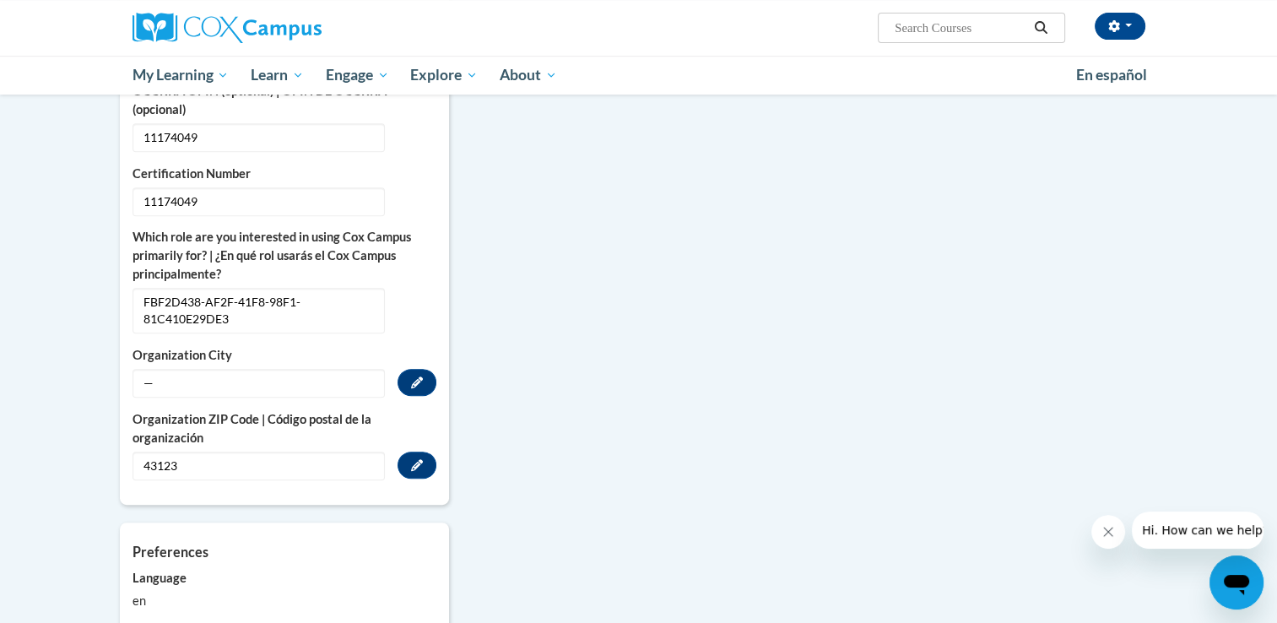
click at [346, 369] on span "—" at bounding box center [258, 383] width 252 height 29
click at [414, 376] on icon "Custom profile fields" at bounding box center [417, 382] width 12 height 12
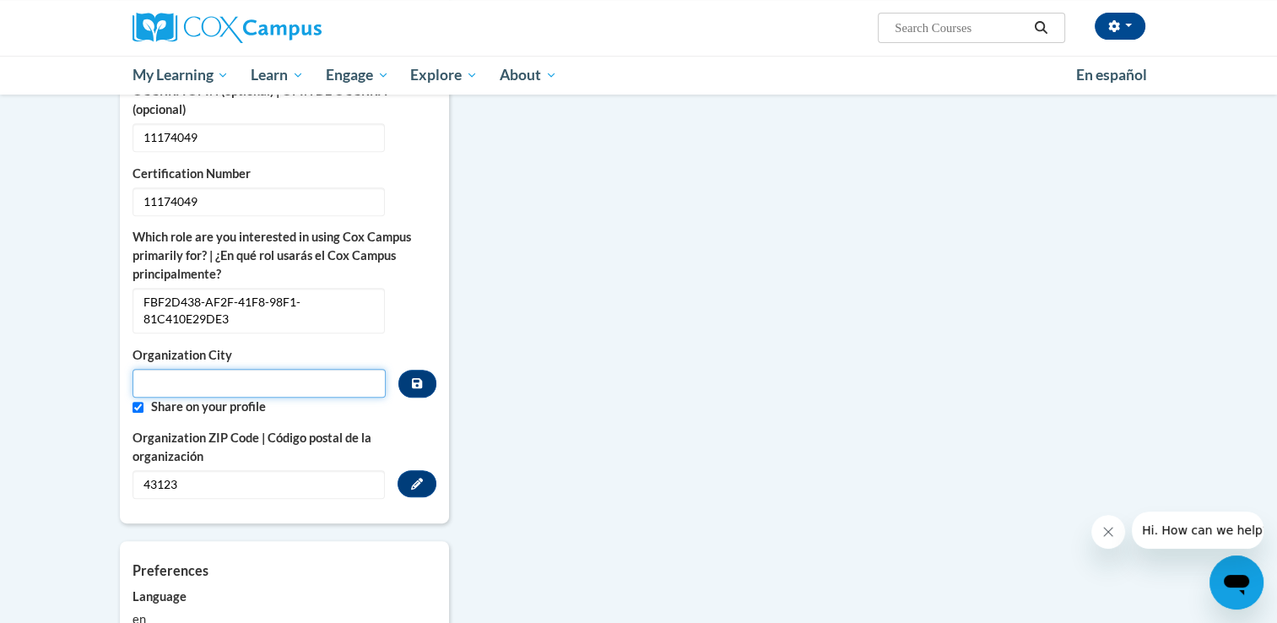
click at [192, 369] on input "Metadata input" at bounding box center [259, 383] width 254 height 29
type input "GROVE CITY"
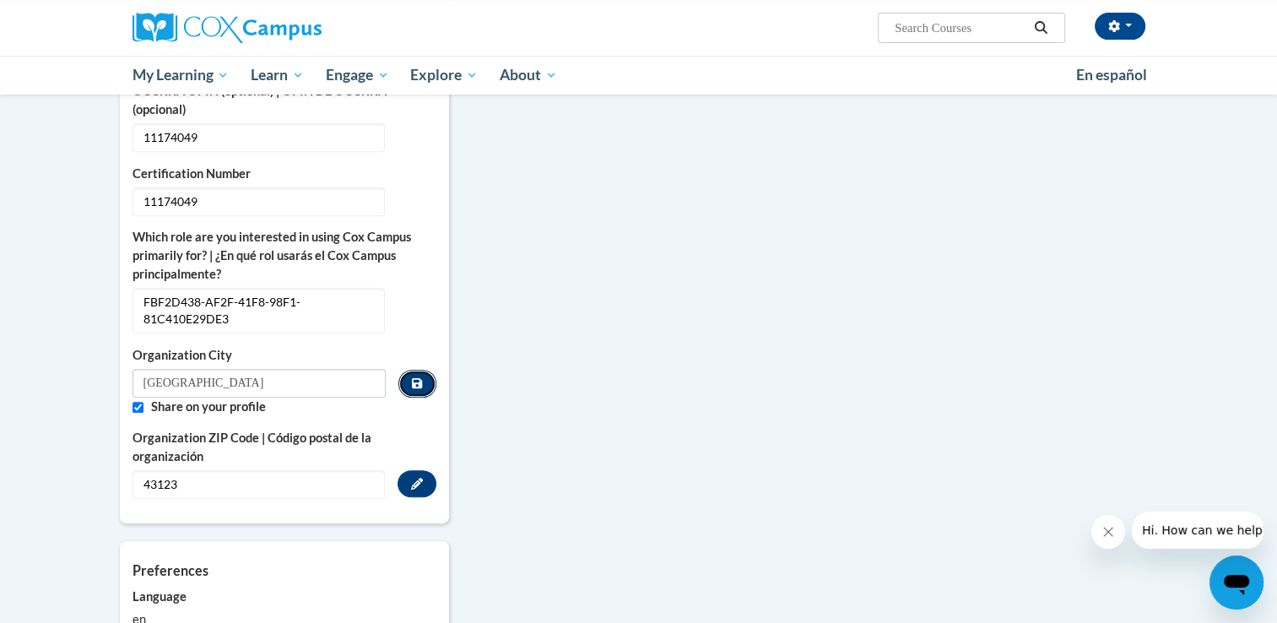
click at [419, 378] on icon "Custom profile fields" at bounding box center [417, 383] width 10 height 10
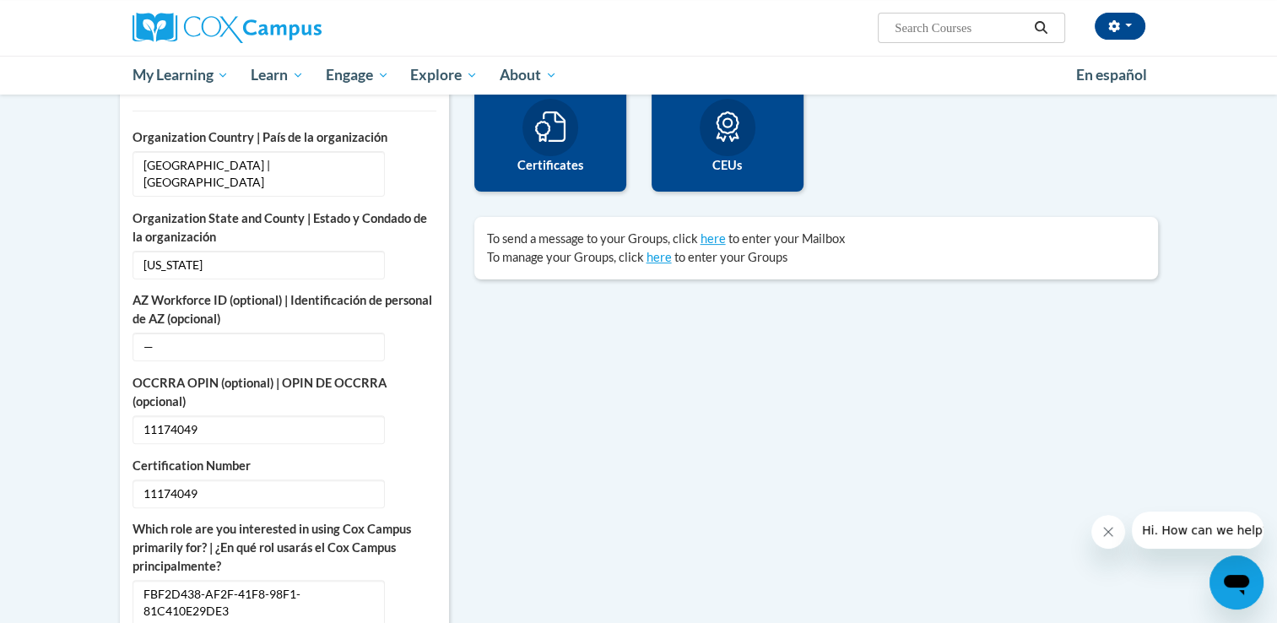
scroll to position [426, 0]
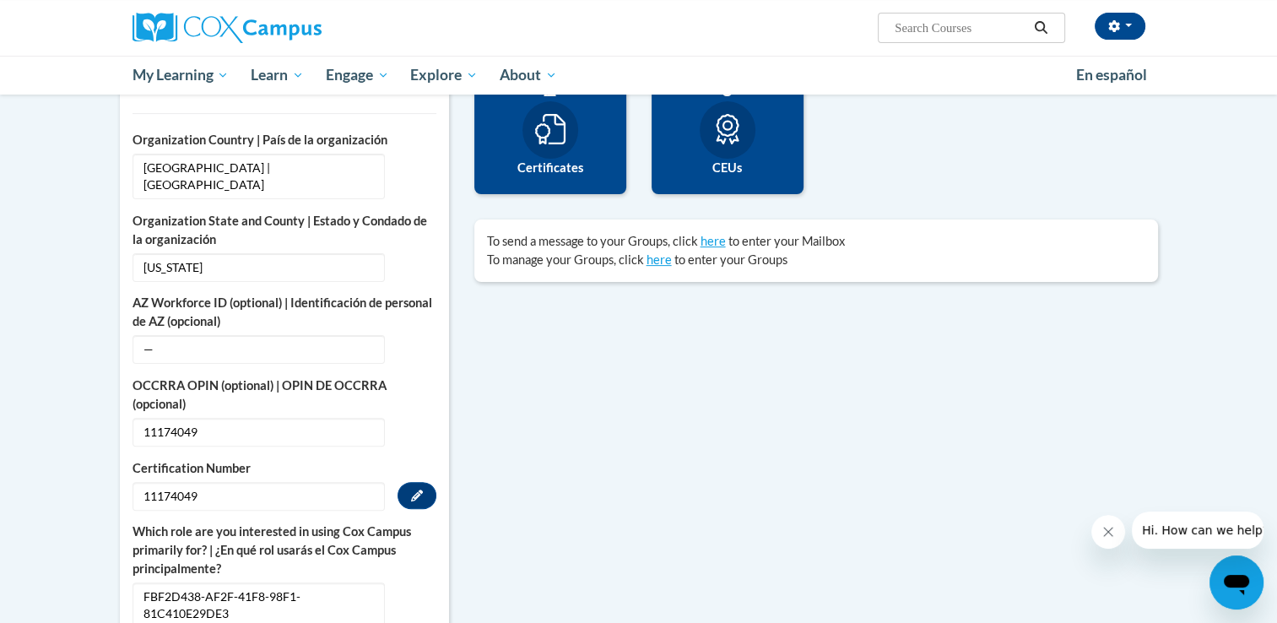
click at [287, 482] on span "11174049" at bounding box center [258, 496] width 252 height 29
click at [412, 489] on icon "Custom profile fields" at bounding box center [417, 495] width 12 height 12
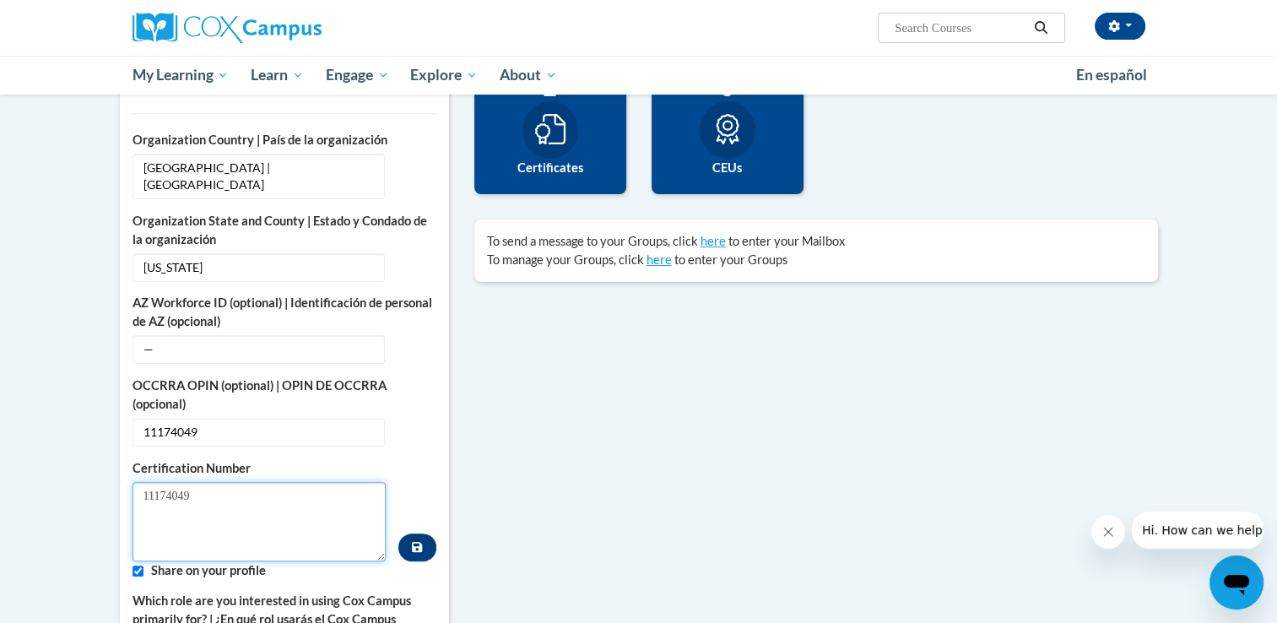
click at [255, 489] on textarea "11174049" at bounding box center [259, 521] width 254 height 79
click at [420, 541] on icon "Custom profile fields" at bounding box center [417, 547] width 10 height 12
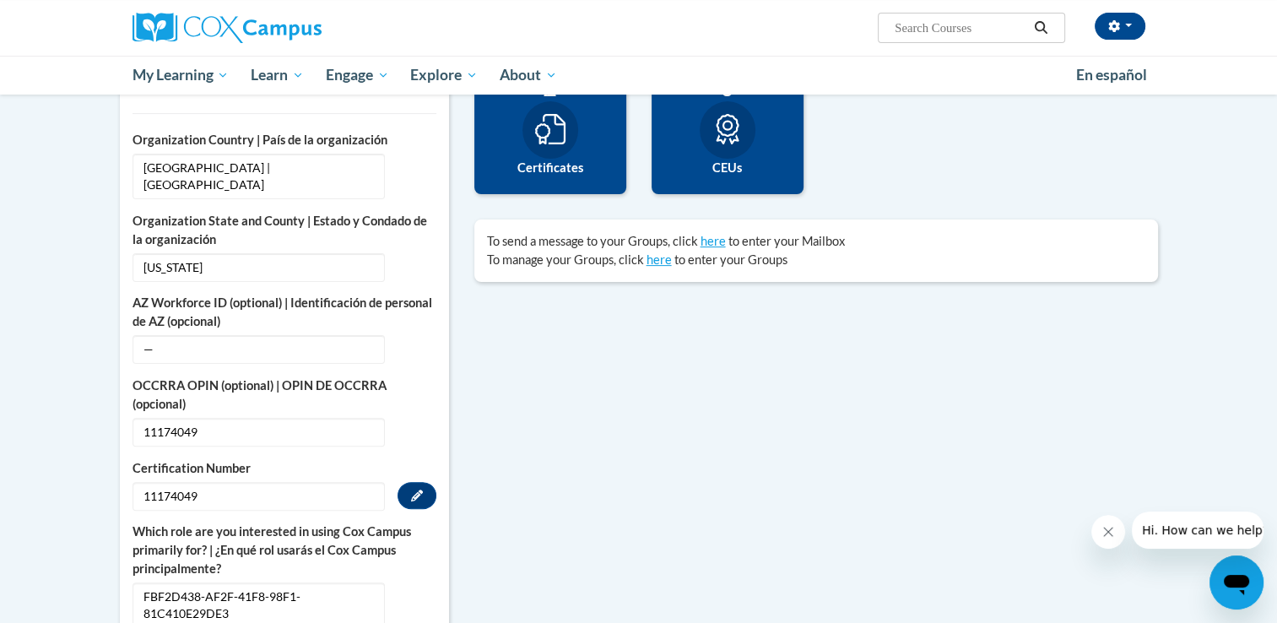
click at [560, 134] on icon at bounding box center [550, 129] width 30 height 30
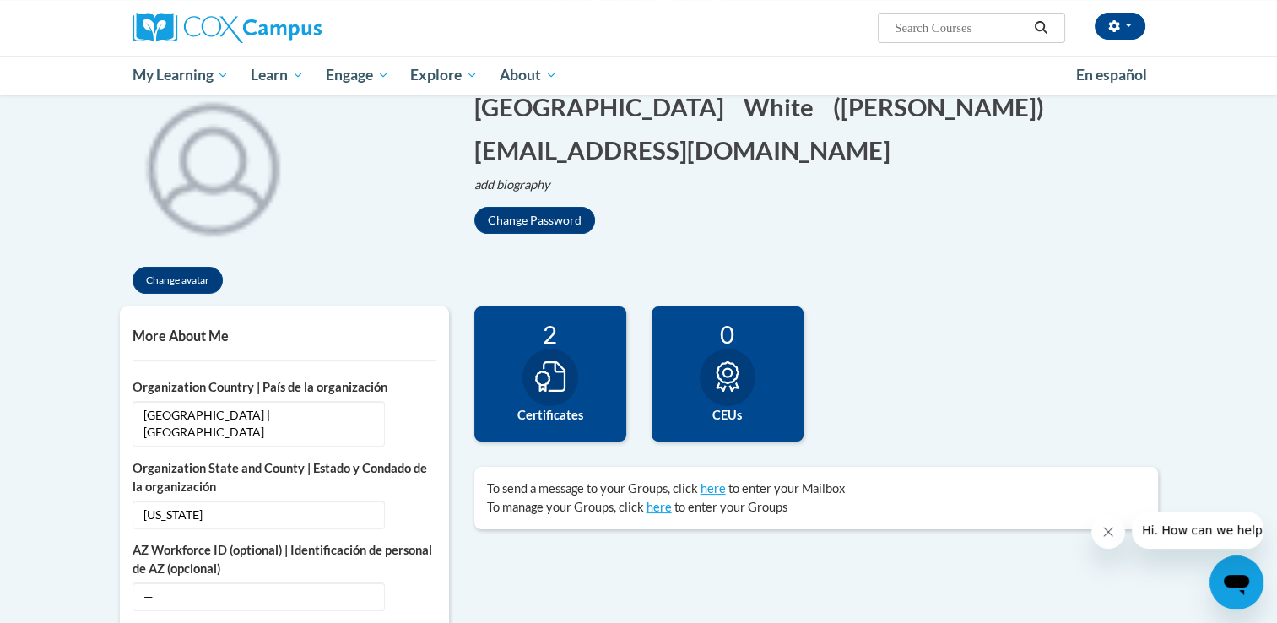
scroll to position [0, 0]
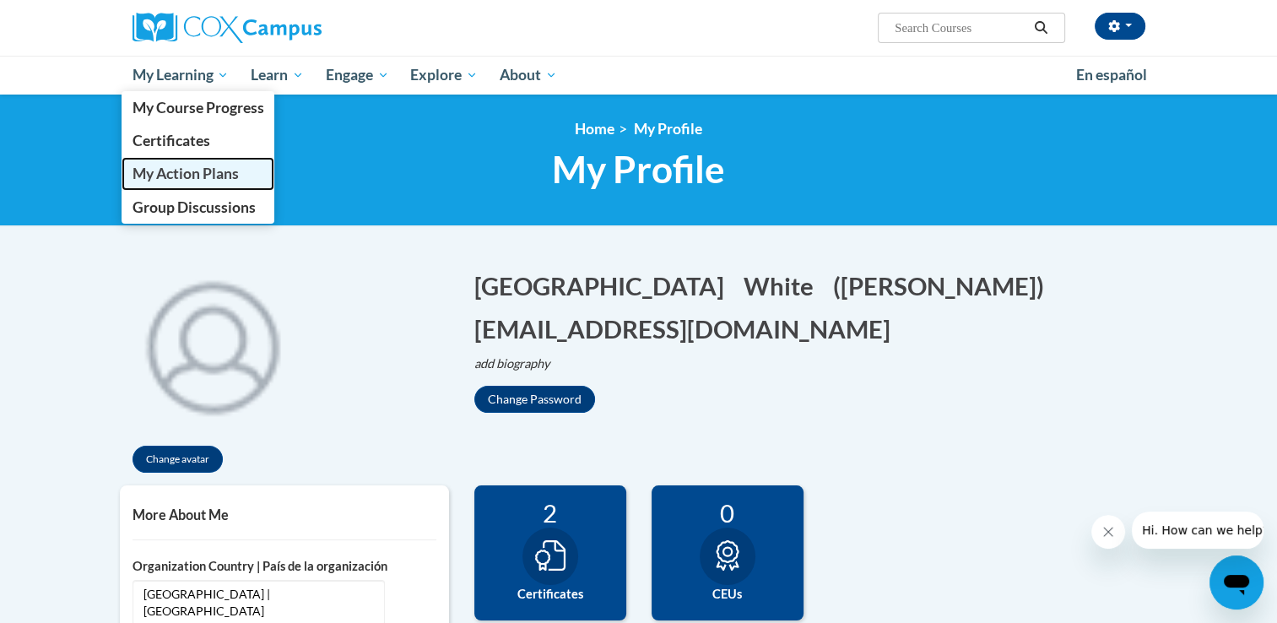
click at [181, 169] on span "My Action Plans" at bounding box center [185, 174] width 106 height 18
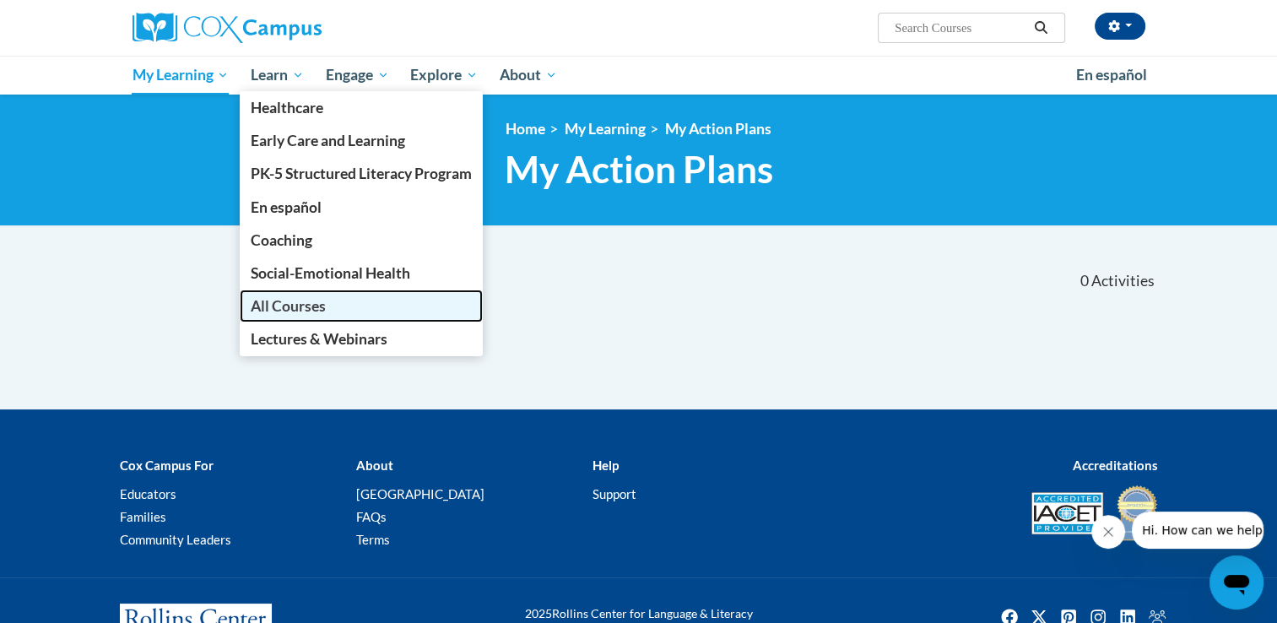
click at [311, 297] on span "All Courses" at bounding box center [288, 306] width 75 height 18
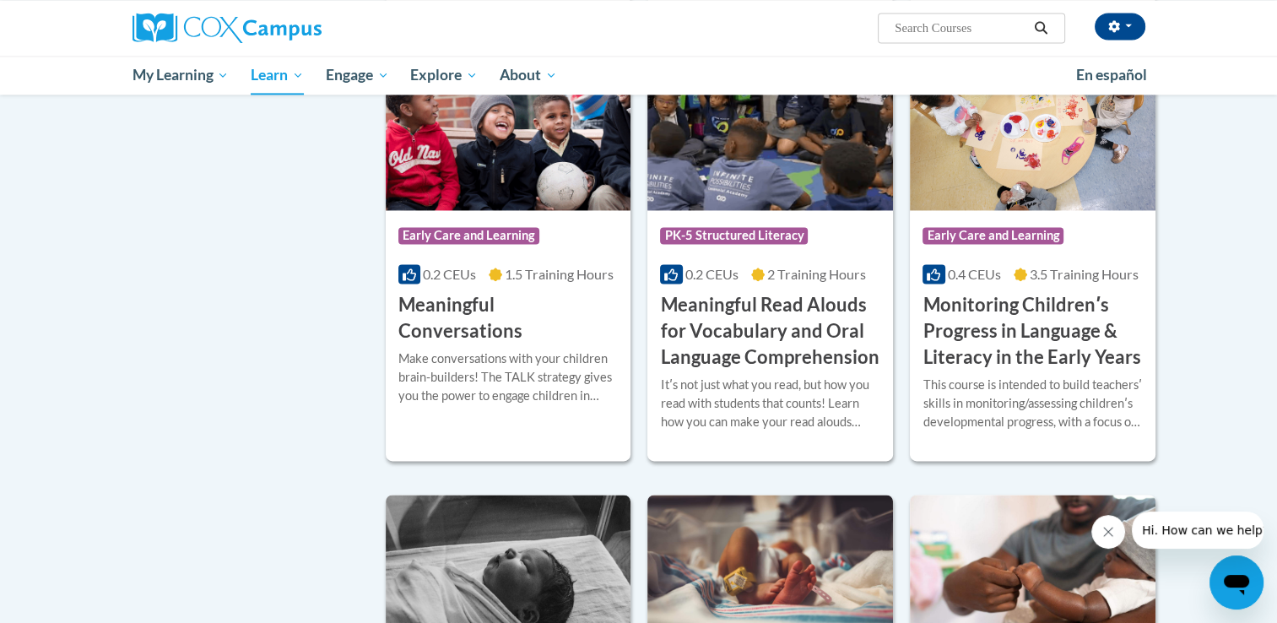
scroll to position [2490, 0]
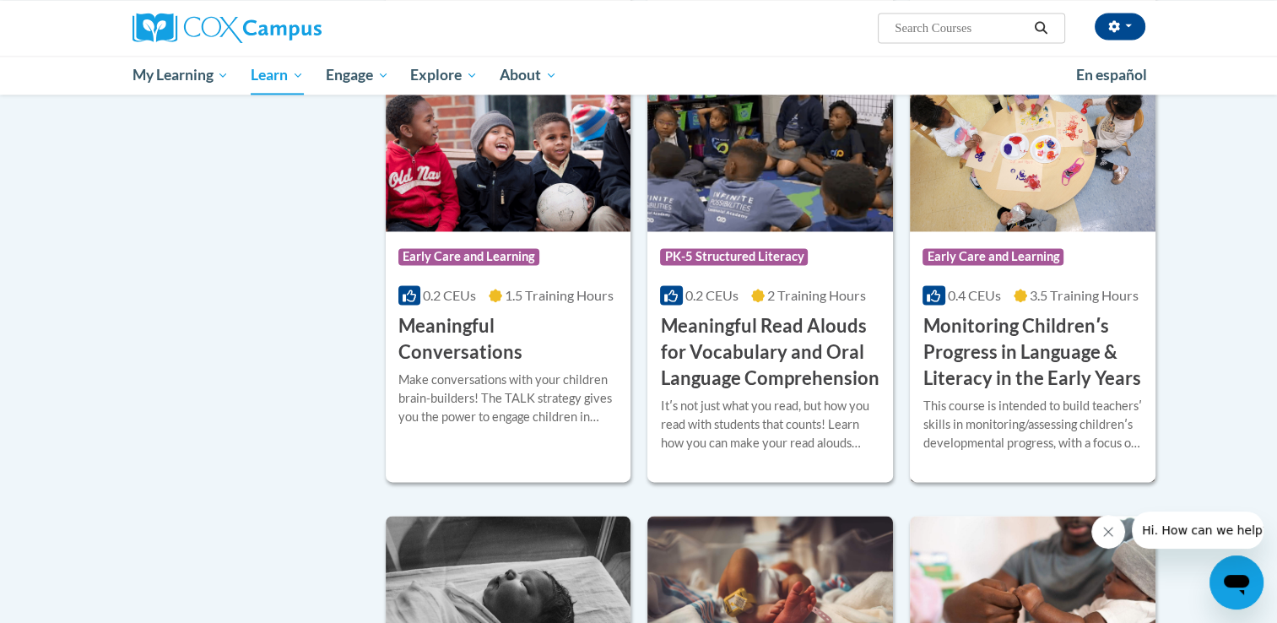
click at [959, 386] on h3 "Monitoring Childrenʹs Progress in Language & Literacy in the Early Years" at bounding box center [1032, 352] width 220 height 78
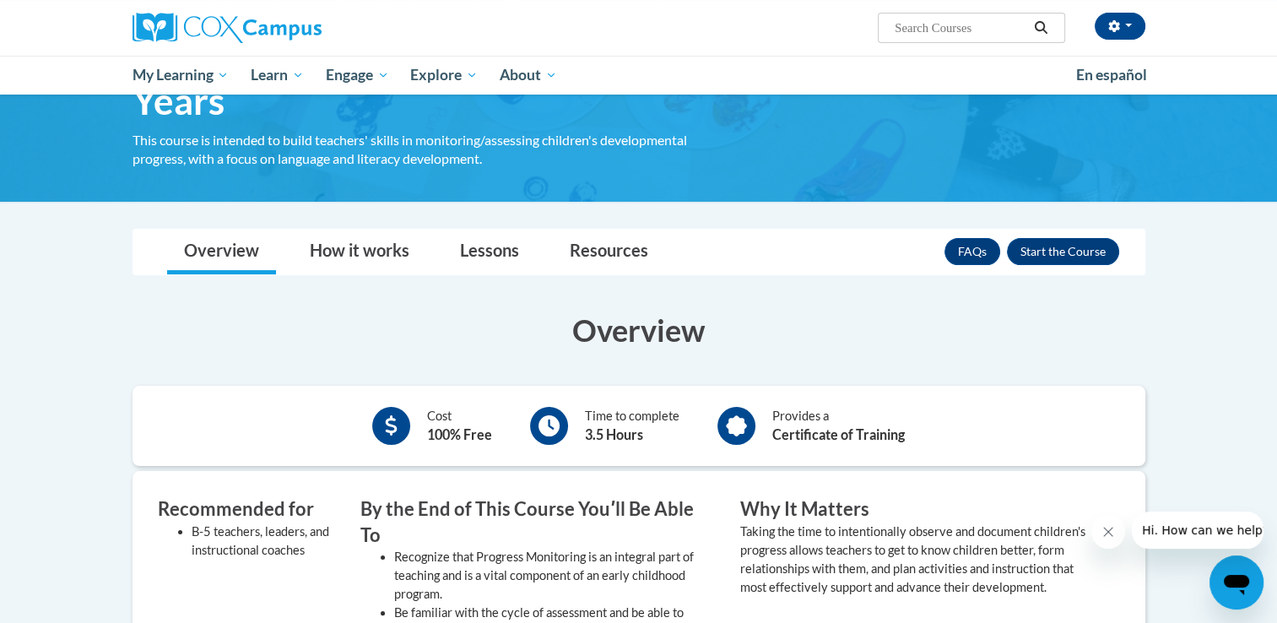
scroll to position [182, 0]
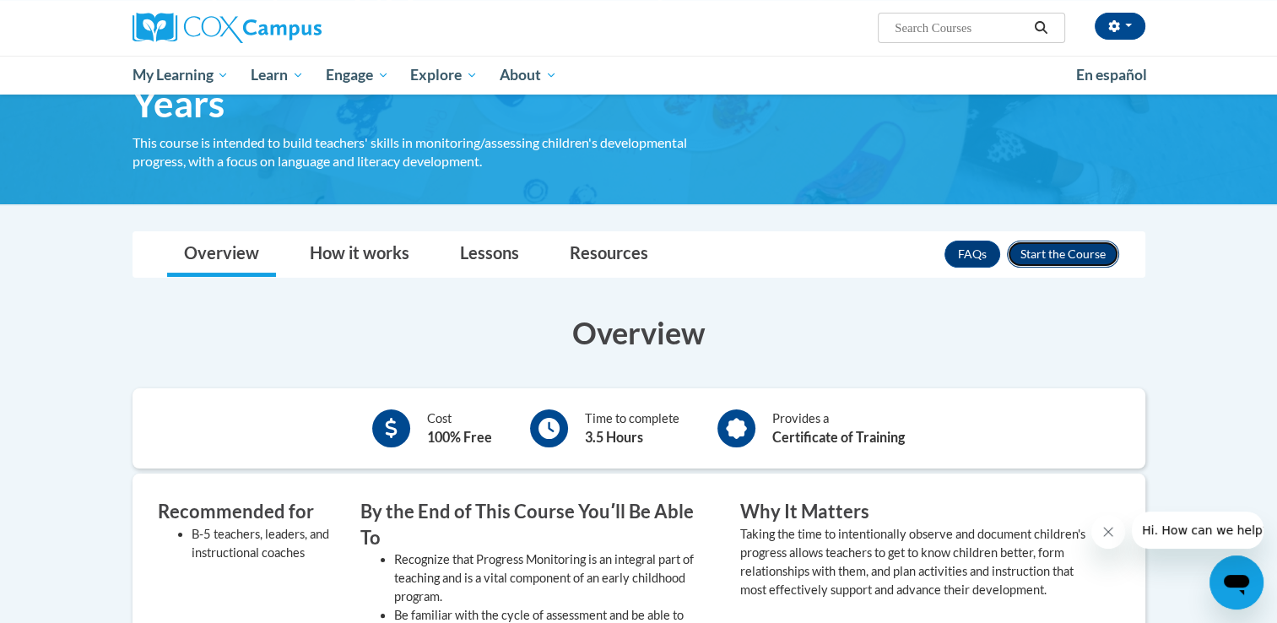
click at [1072, 250] on button "Enroll" at bounding box center [1063, 253] width 112 height 27
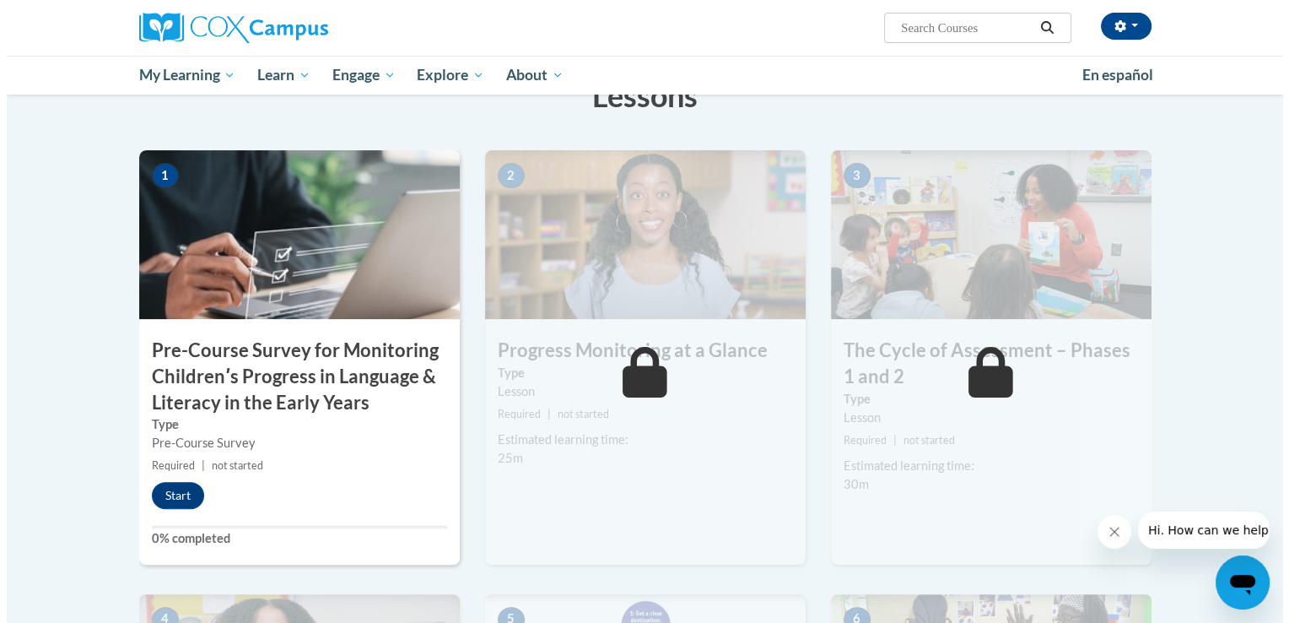
scroll to position [372, 0]
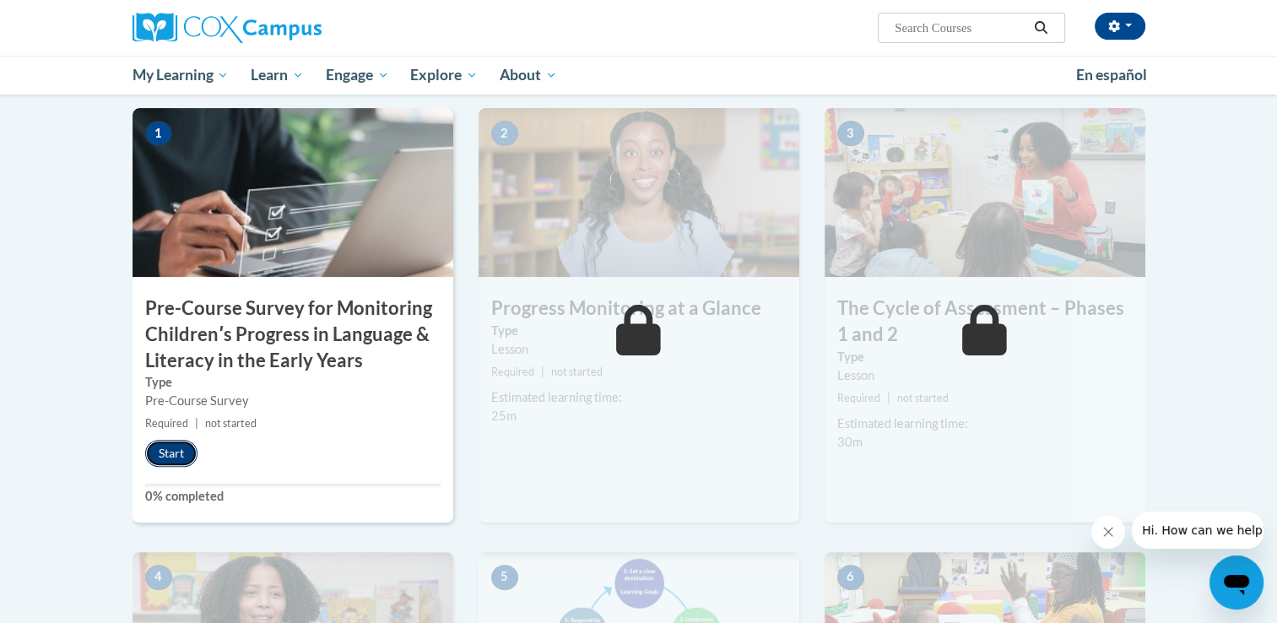
click at [161, 459] on button "Start" at bounding box center [171, 453] width 52 height 27
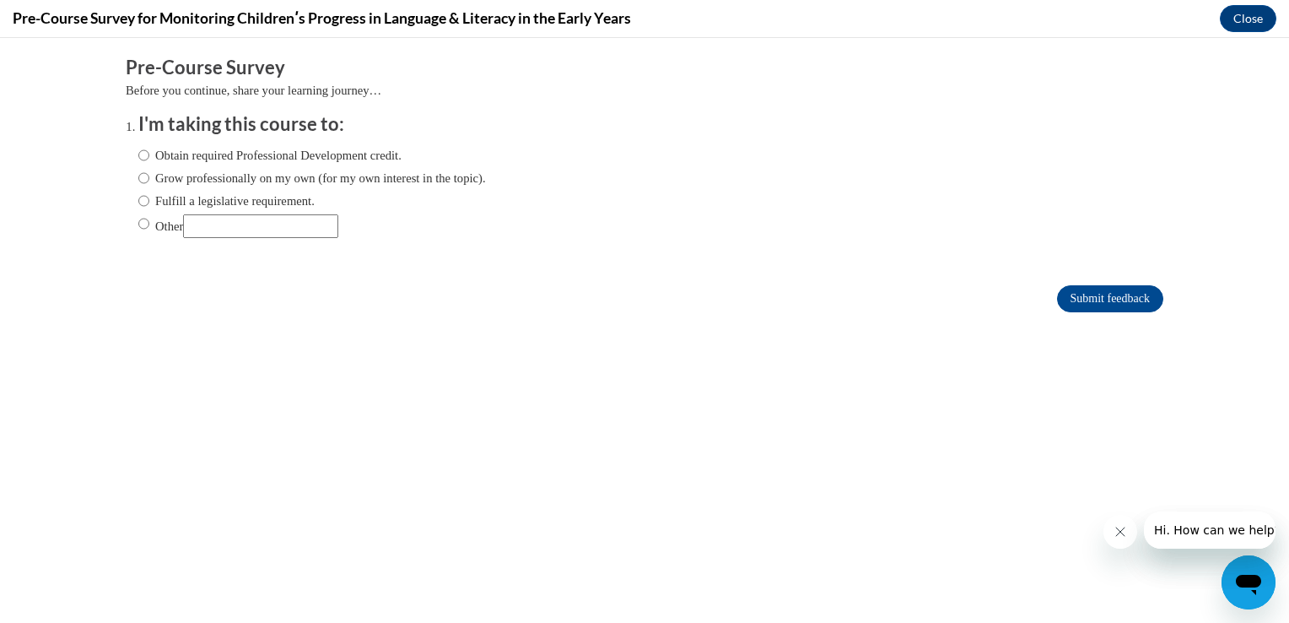
scroll to position [0, 0]
click at [170, 158] on label "Obtain required Professional Development credit." at bounding box center [269, 155] width 263 height 19
click at [149, 158] on input "Obtain required Professional Development credit." at bounding box center [143, 155] width 11 height 19
radio input "true"
click at [370, 181] on label "Grow professionally on my own (for my own interest in the topic)." at bounding box center [312, 178] width 348 height 19
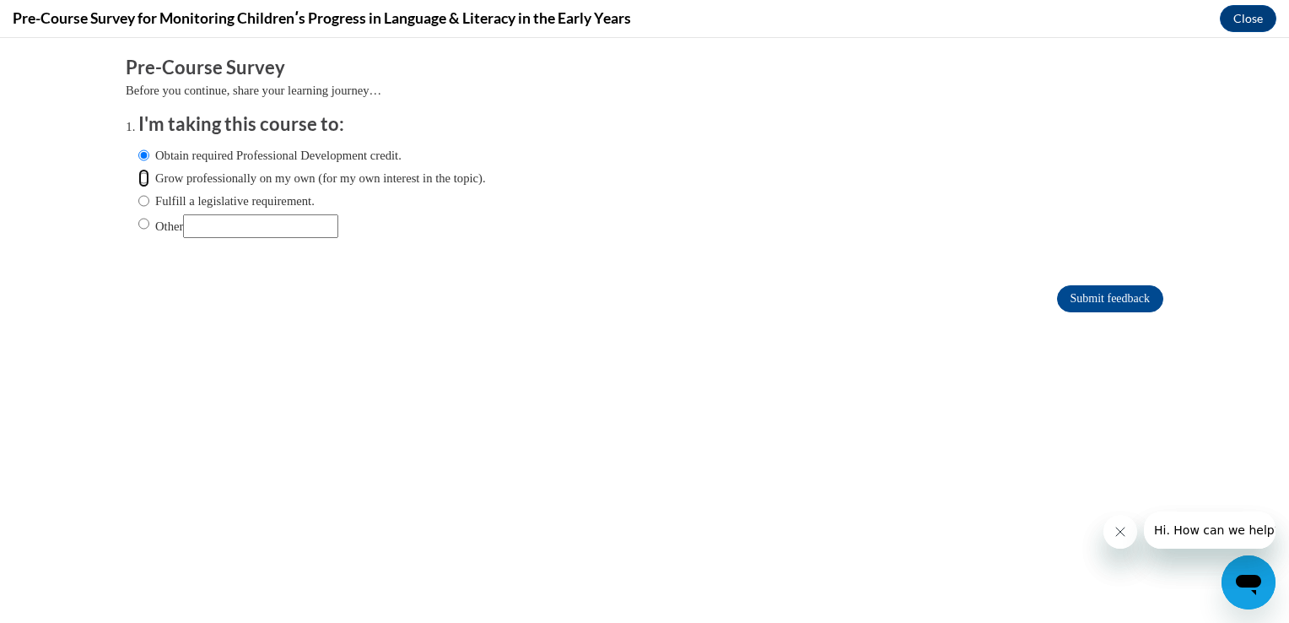
click at [149, 181] on input "Grow professionally on my own (for my own interest in the topic)." at bounding box center [143, 178] width 11 height 19
radio input "true"
click at [351, 151] on label "Obtain required Professional Development credit." at bounding box center [269, 155] width 263 height 19
click at [149, 151] on input "Obtain required Professional Development credit." at bounding box center [143, 155] width 11 height 19
radio input "true"
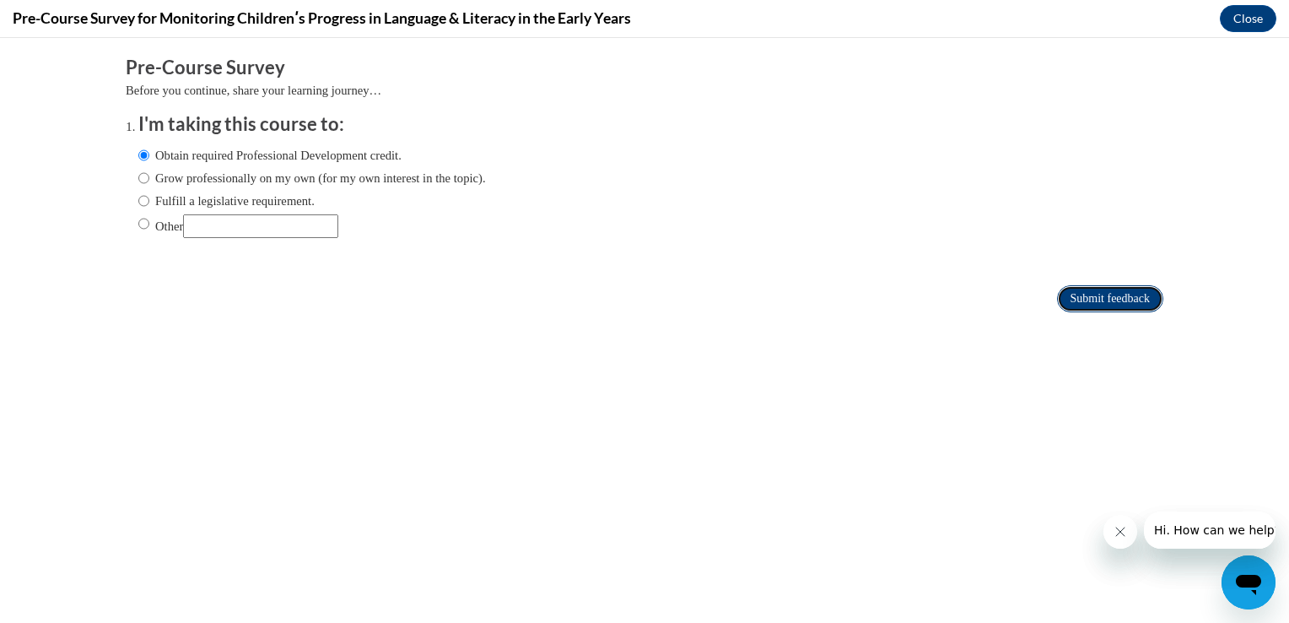
click at [1084, 298] on input "Submit feedback" at bounding box center [1110, 298] width 106 height 27
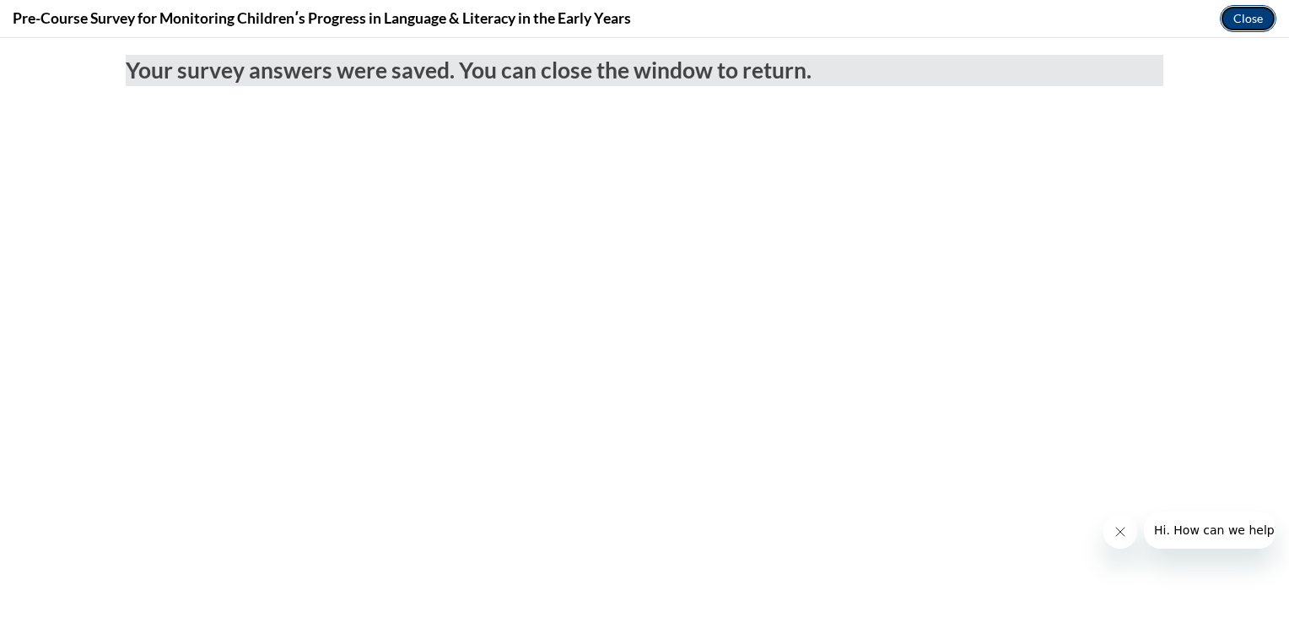
click at [1236, 21] on button "Close" at bounding box center [1248, 18] width 57 height 27
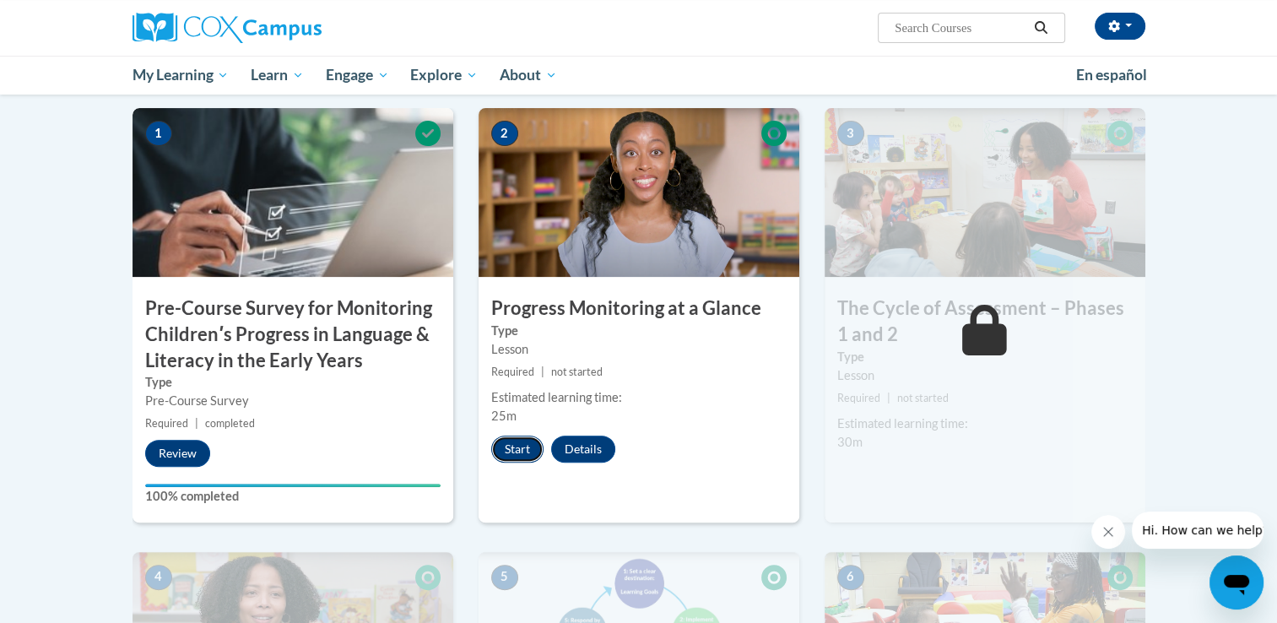
click at [526, 451] on button "Start" at bounding box center [517, 448] width 52 height 27
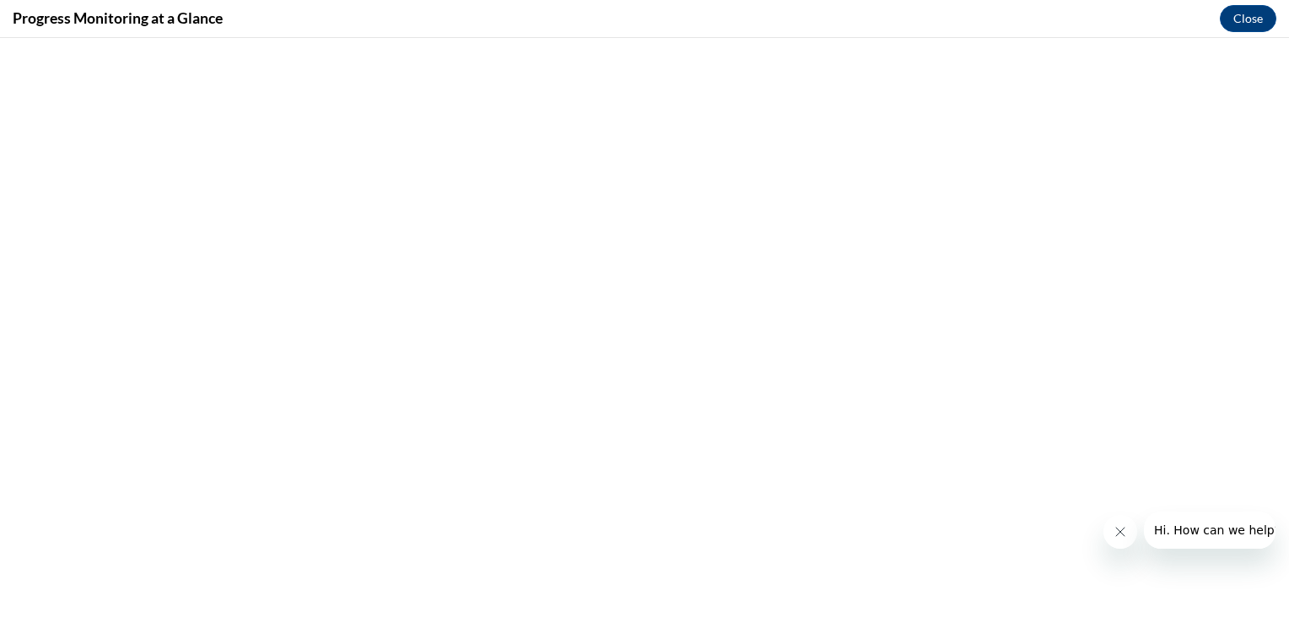
click at [1120, 531] on icon "Close message from company" at bounding box center [1120, 531] width 8 height 8
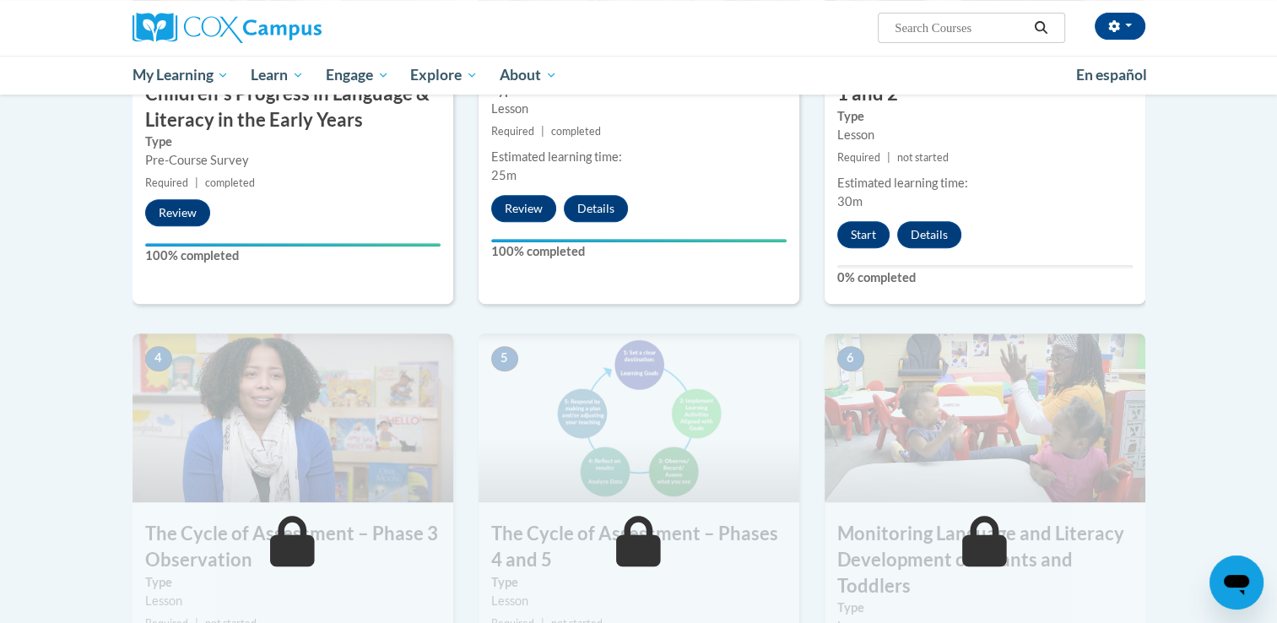
scroll to position [635, 0]
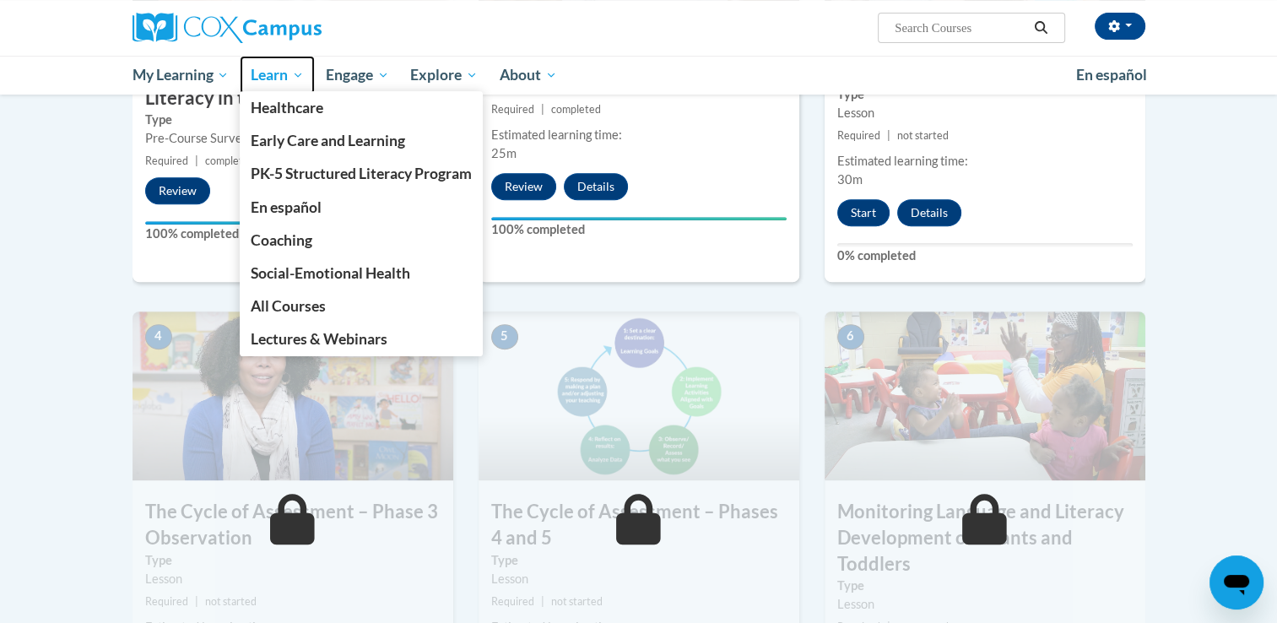
drag, startPoint x: 1283, startPoint y: 203, endPoint x: 267, endPoint y: 76, distance: 1023.9
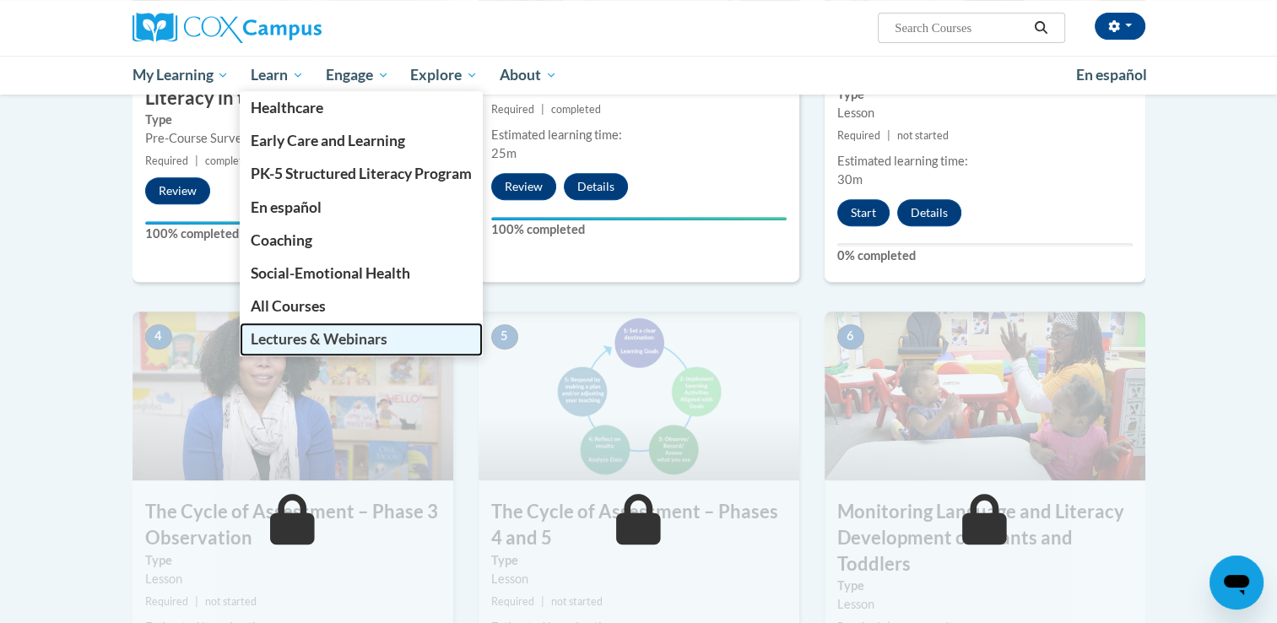
drag, startPoint x: 267, startPoint y: 76, endPoint x: 249, endPoint y: 355, distance: 279.9
click at [249, 355] on link "Lectures & Webinars" at bounding box center [361, 338] width 243 height 33
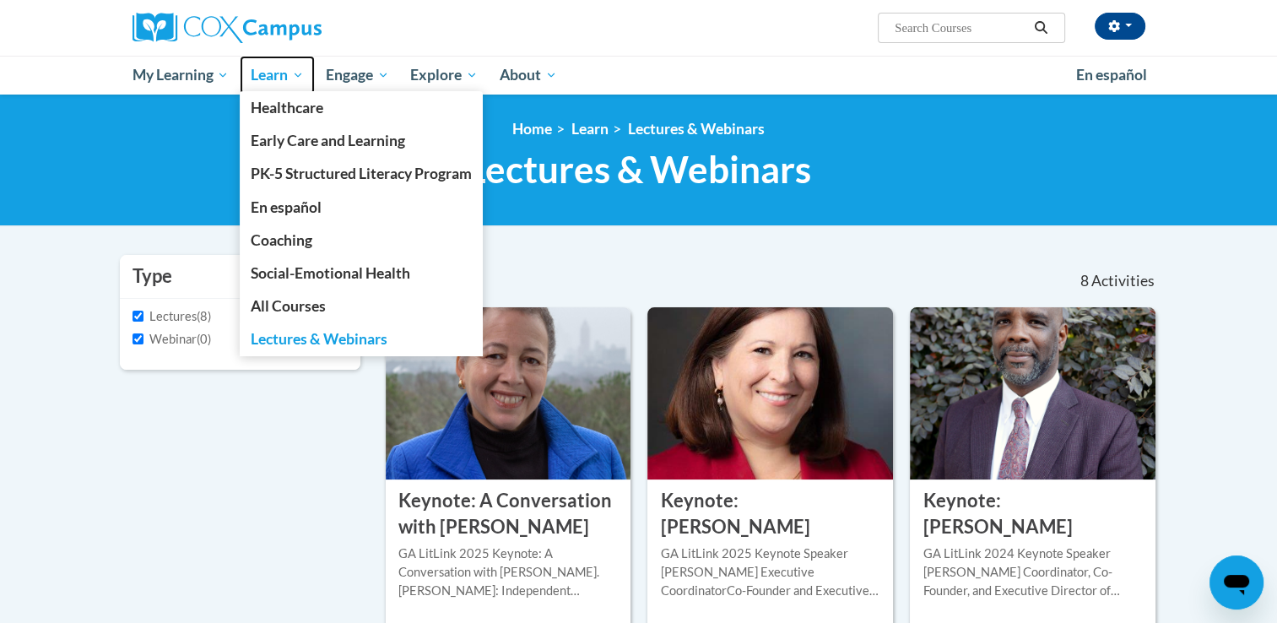
drag, startPoint x: 1285, startPoint y: 137, endPoint x: 283, endPoint y: 80, distance: 1004.1
click at [283, 80] on span "Learn" at bounding box center [277, 75] width 53 height 20
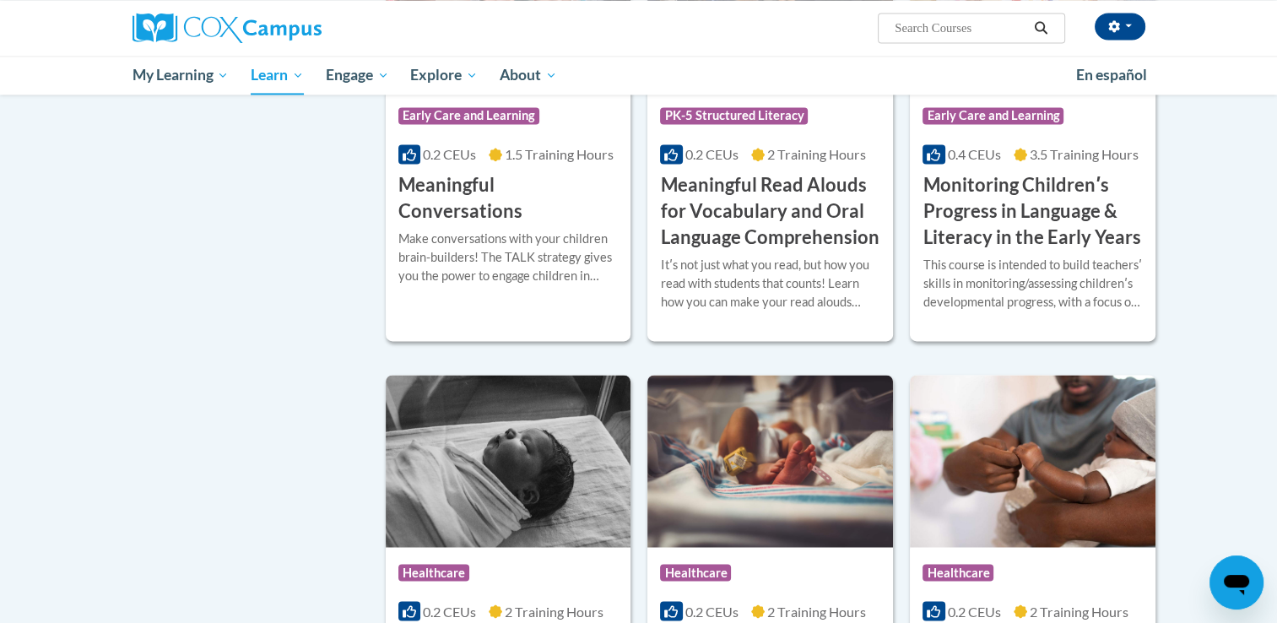
scroll to position [2636, 0]
